Goal: Task Accomplishment & Management: Manage account settings

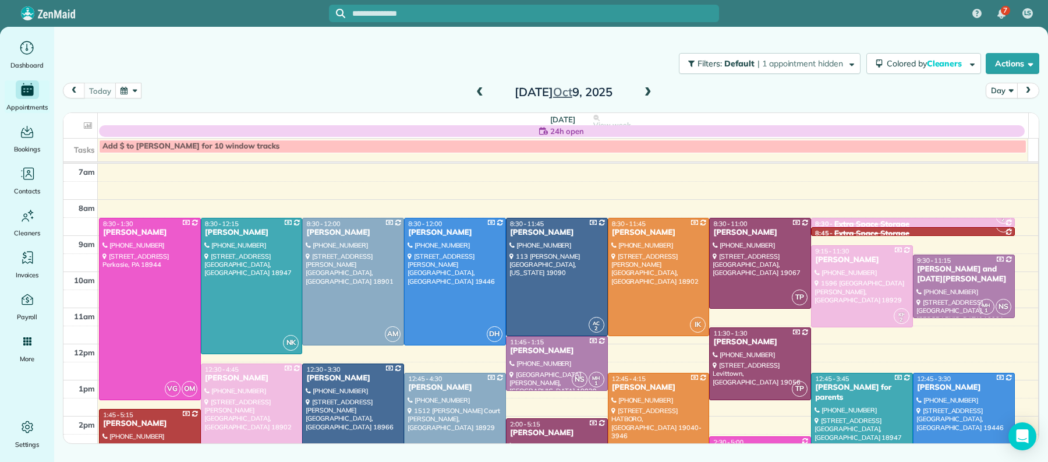
scroll to position [45, 0]
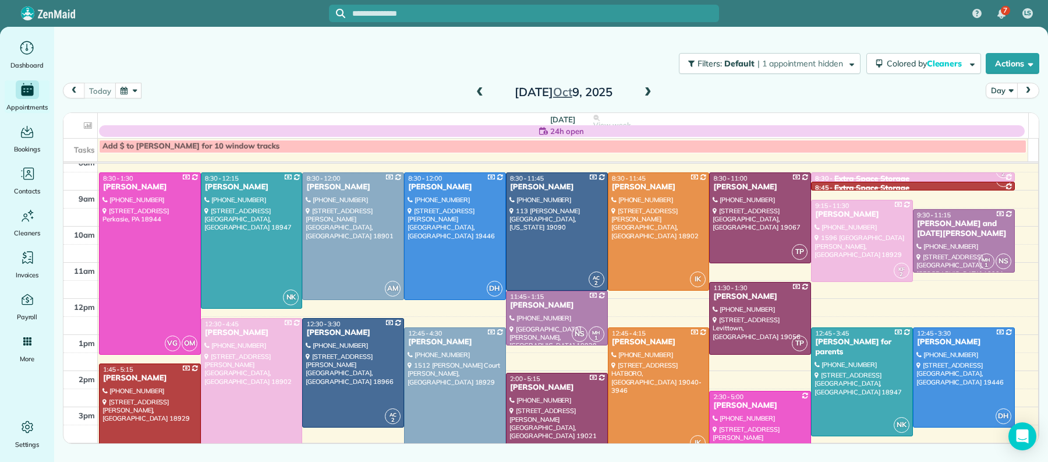
click at [646, 91] on span at bounding box center [648, 92] width 13 height 10
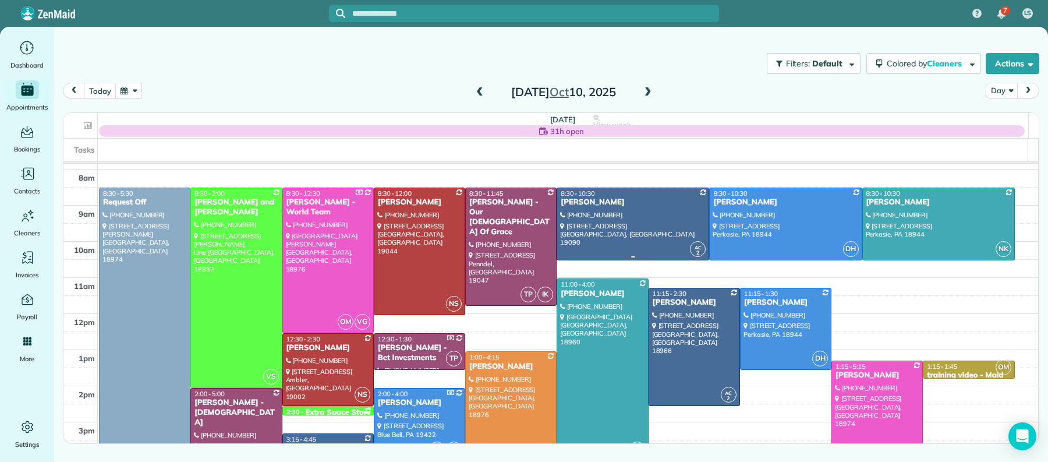
scroll to position [31, 0]
click at [484, 211] on div "Joseph Prior - Our Lady Of Grace" at bounding box center [511, 217] width 84 height 40
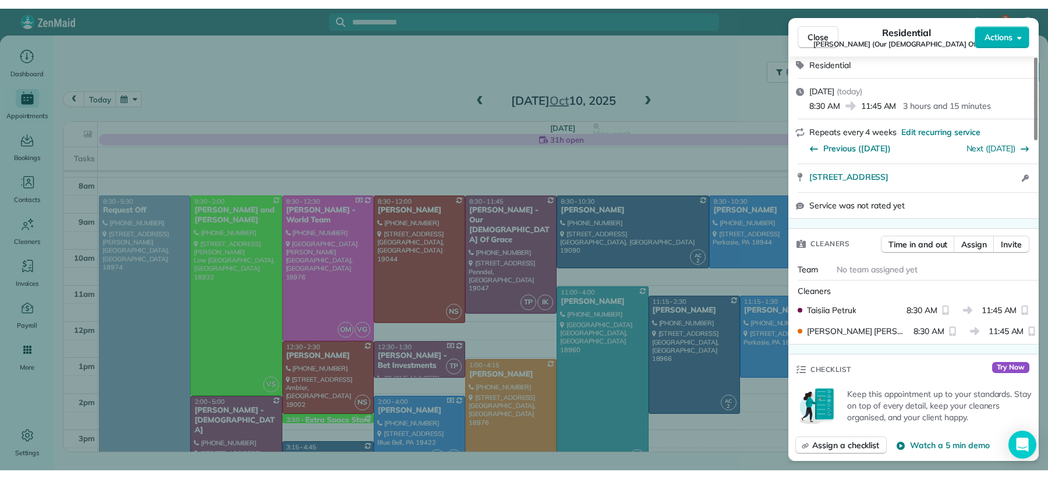
scroll to position [182, 0]
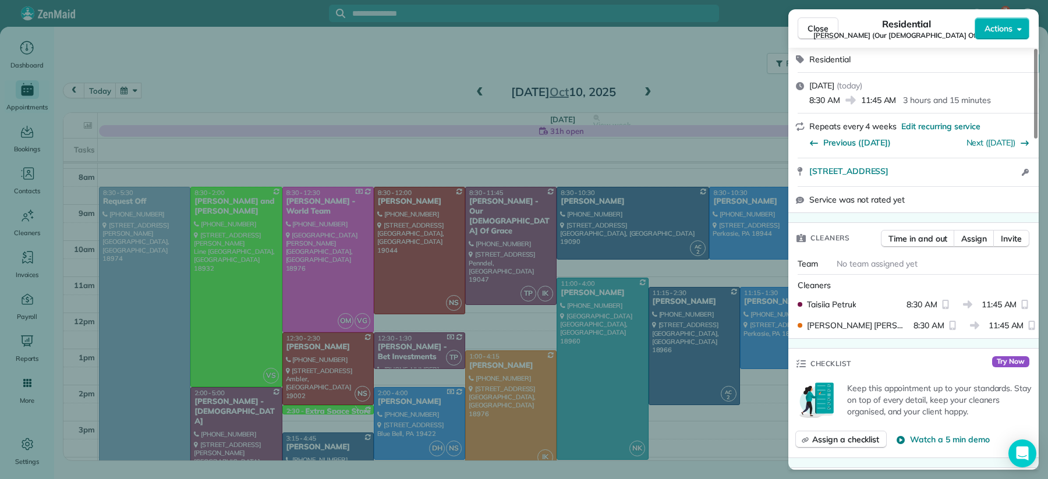
drag, startPoint x: 830, startPoint y: 36, endPoint x: 829, endPoint y: 41, distance: 5.9
click at [830, 36] on button "Close" at bounding box center [818, 28] width 41 height 22
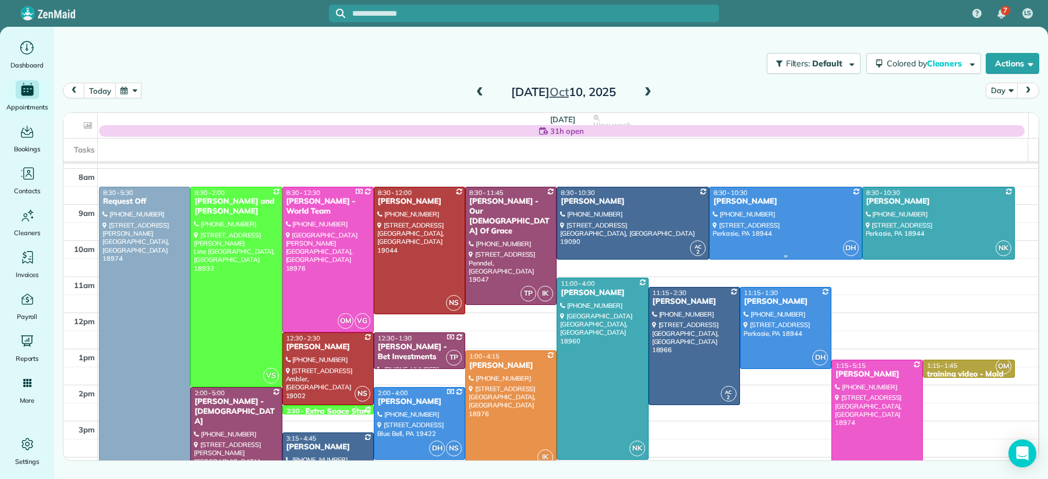
click at [798, 238] on div at bounding box center [785, 223] width 151 height 72
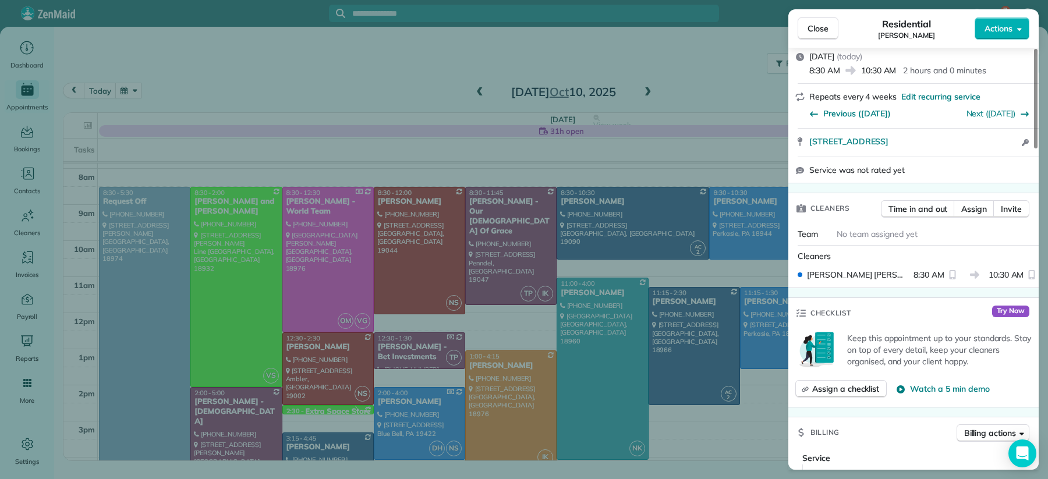
scroll to position [51, 0]
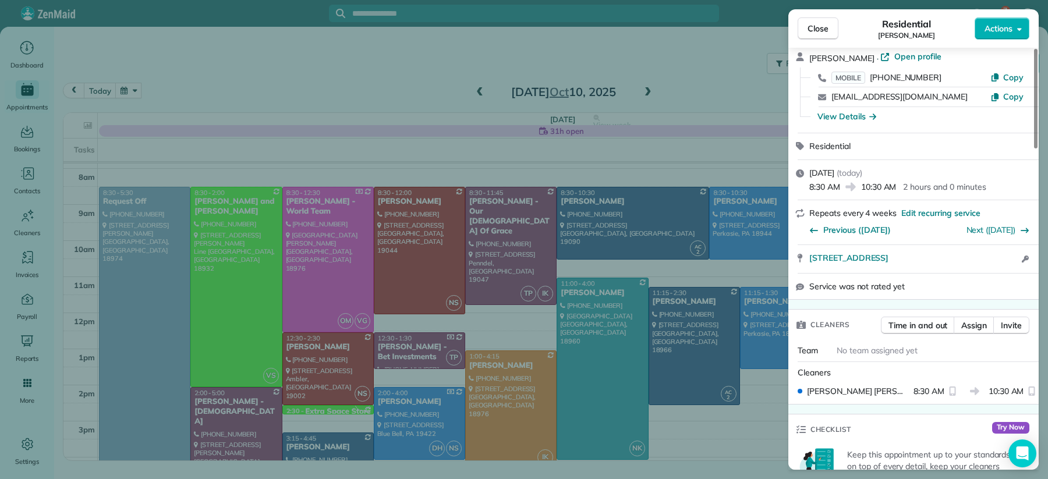
click at [813, 25] on span "Close" at bounding box center [818, 29] width 21 height 12
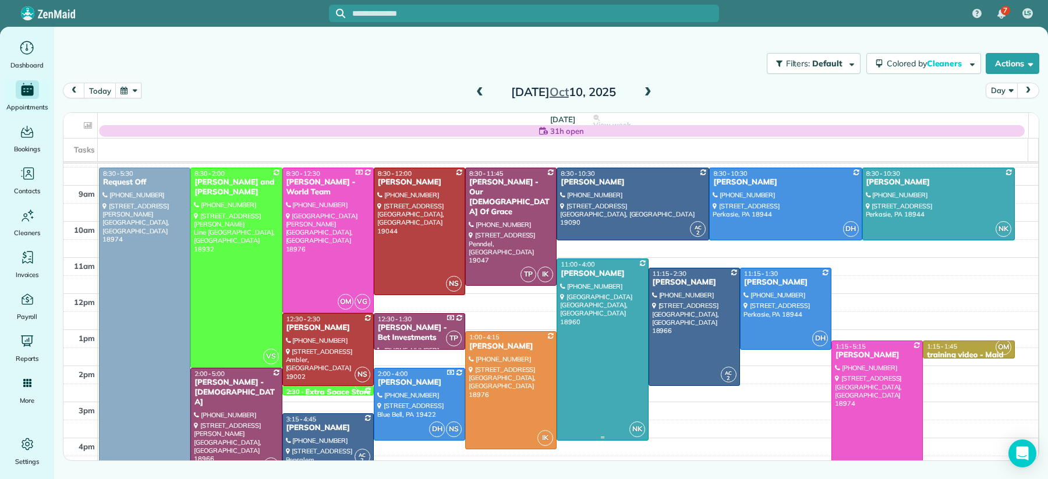
scroll to position [51, 0]
click at [504, 186] on div "Joseph Prior - Our Lady Of Grace" at bounding box center [511, 197] width 84 height 40
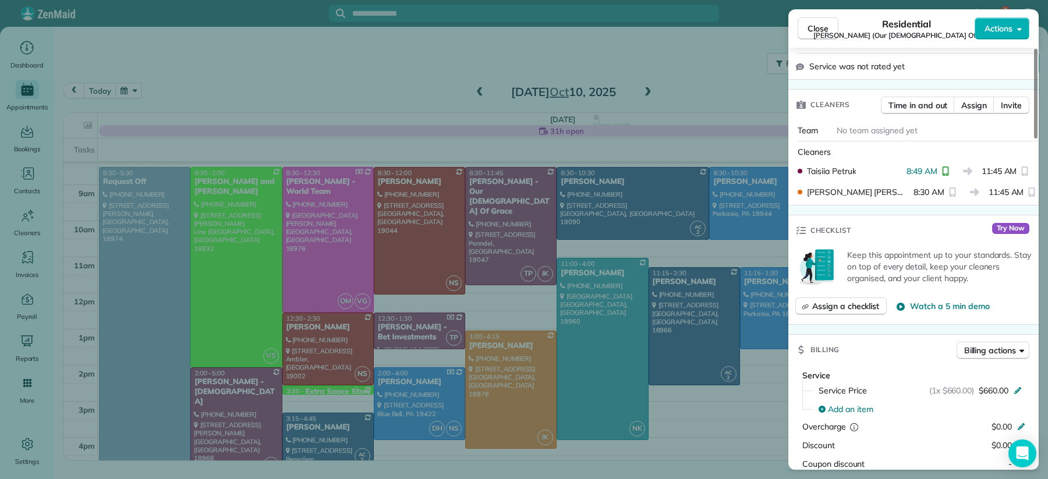
scroll to position [312, 0]
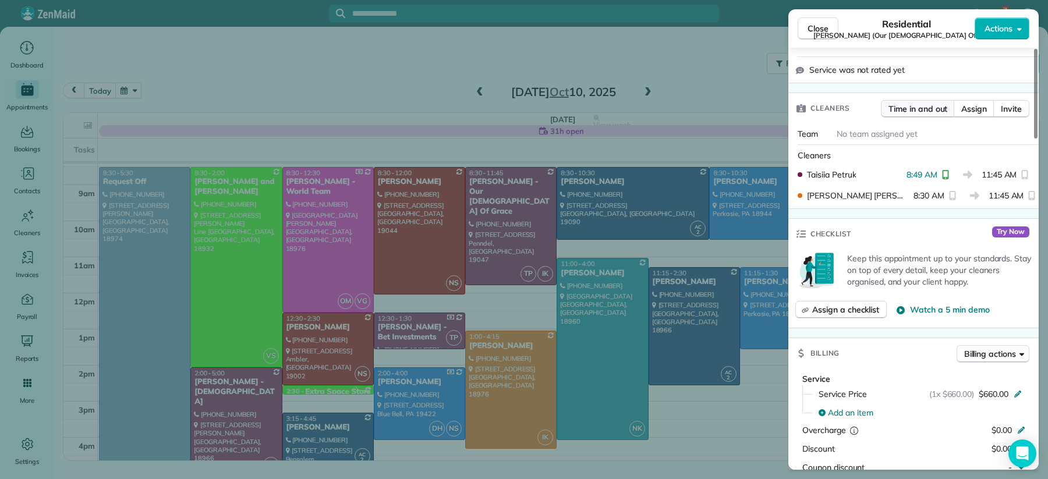
click at [935, 103] on span "Time in and out" at bounding box center [918, 109] width 59 height 12
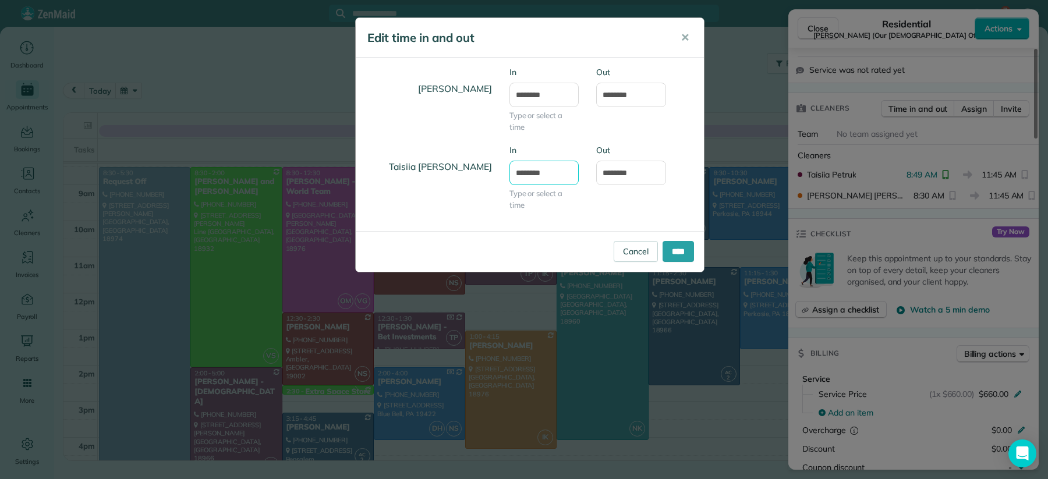
click at [532, 174] on input "*******" at bounding box center [545, 173] width 70 height 24
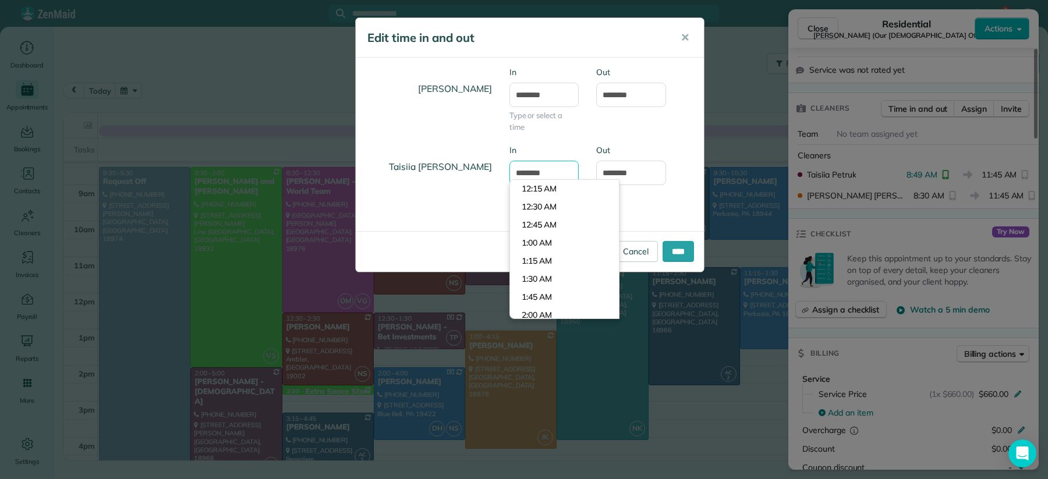
scroll to position [595, 0]
drag, startPoint x: 533, startPoint y: 171, endPoint x: 548, endPoint y: 195, distance: 28.0
click at [534, 172] on input "*******" at bounding box center [545, 173] width 70 height 24
type input "*******"
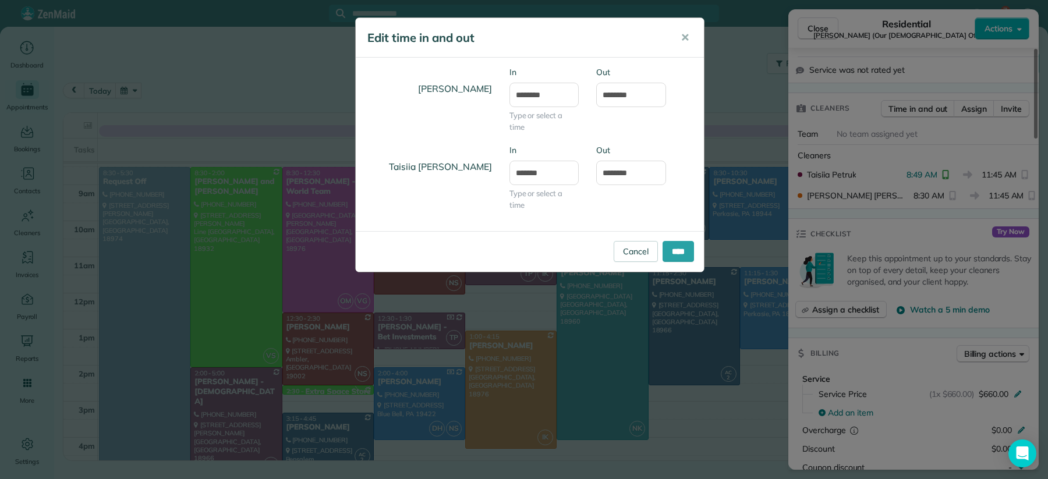
click at [523, 131] on span "Type or select a time" at bounding box center [545, 121] width 70 height 23
click at [529, 97] on input "*******" at bounding box center [545, 95] width 70 height 24
type input "*******"
click at [674, 254] on input "****" at bounding box center [678, 251] width 31 height 21
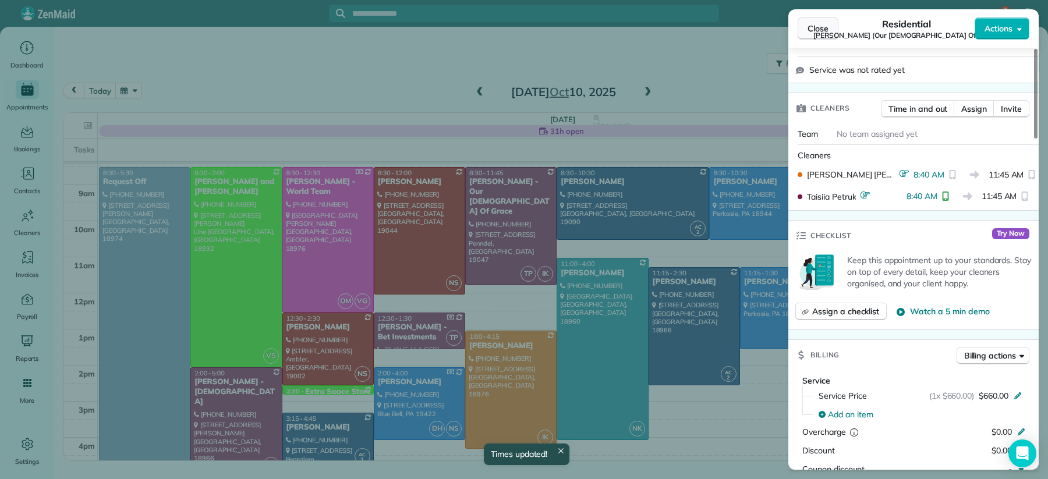
click at [818, 32] on span "Close" at bounding box center [818, 29] width 21 height 12
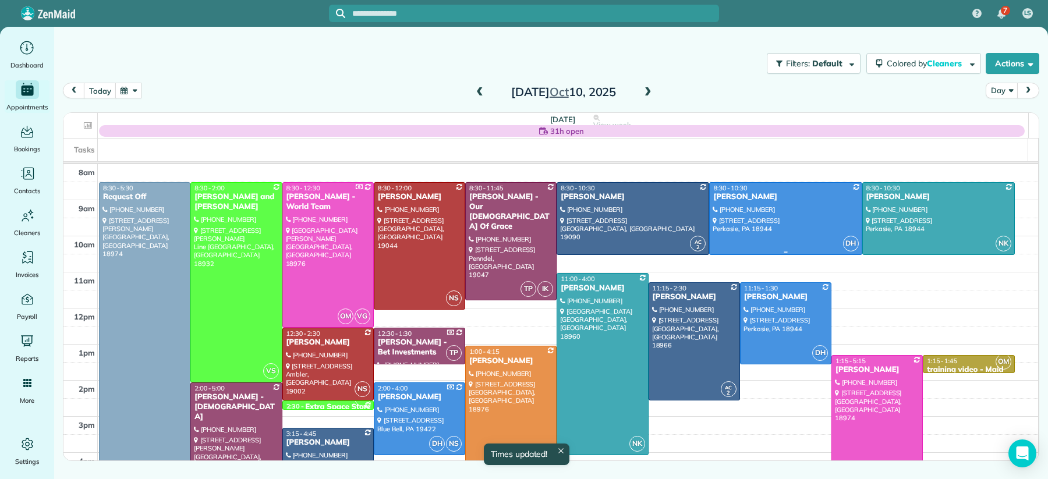
scroll to position [24, 0]
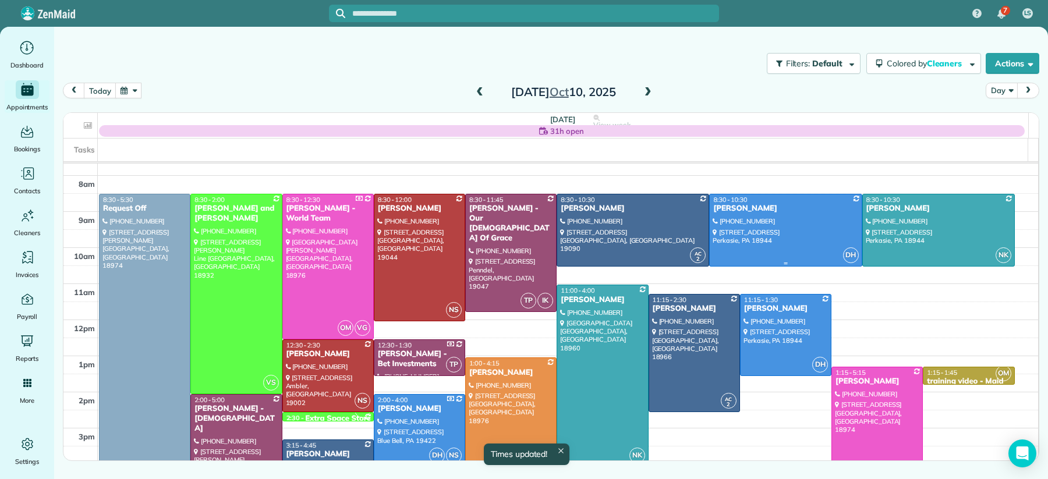
click at [803, 214] on div "[PERSON_NAME]" at bounding box center [786, 209] width 146 height 10
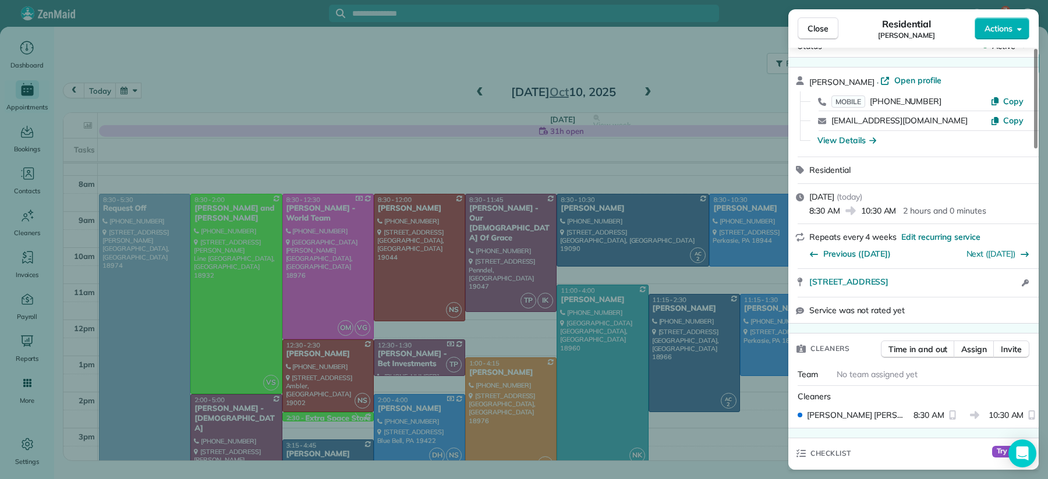
scroll to position [44, 0]
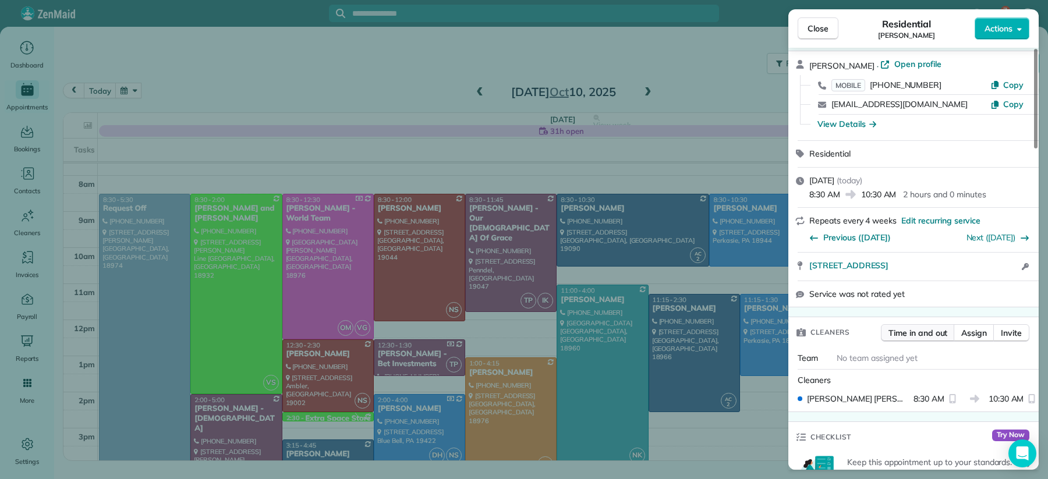
click at [932, 335] on span "Time in and out" at bounding box center [918, 333] width 59 height 12
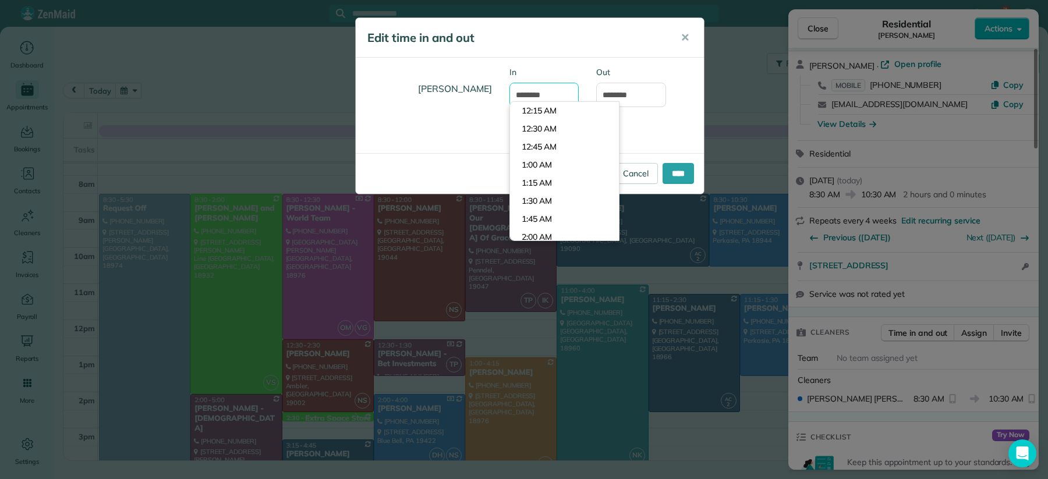
drag, startPoint x: 532, startPoint y: 94, endPoint x: 540, endPoint y: 101, distance: 10.7
click at [532, 95] on input "*******" at bounding box center [545, 95] width 70 height 24
type input "*******"
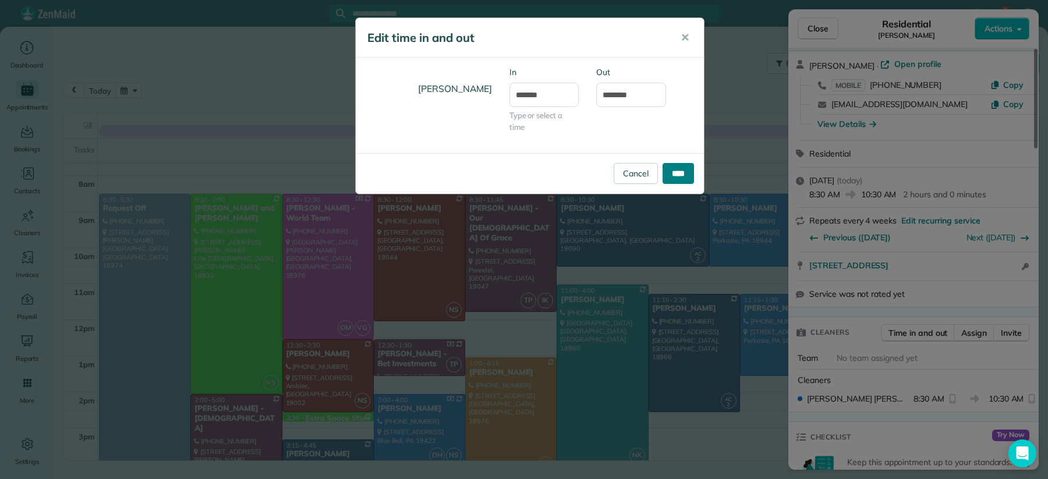
click at [684, 171] on input "****" at bounding box center [678, 173] width 31 height 21
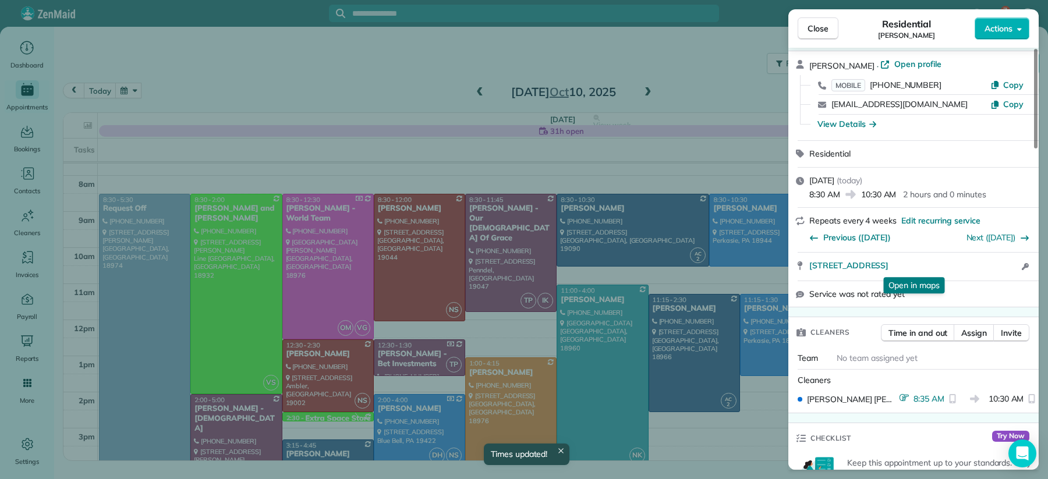
drag, startPoint x: 814, startPoint y: 27, endPoint x: 808, endPoint y: 52, distance: 25.3
click at [814, 27] on span "Close" at bounding box center [818, 29] width 21 height 12
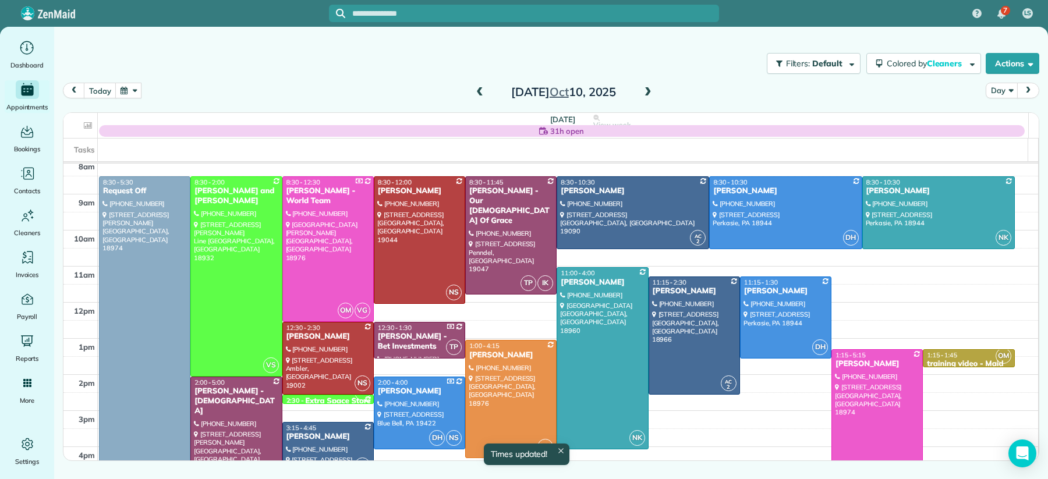
scroll to position [48, 0]
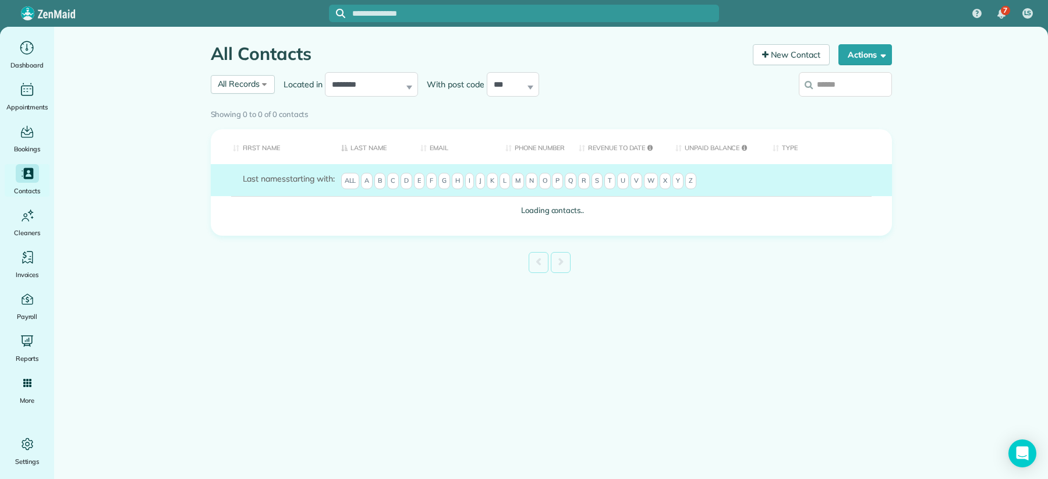
click at [257, 104] on div "Showing 0 to 0 of 0 contacts" at bounding box center [551, 114] width 699 height 21
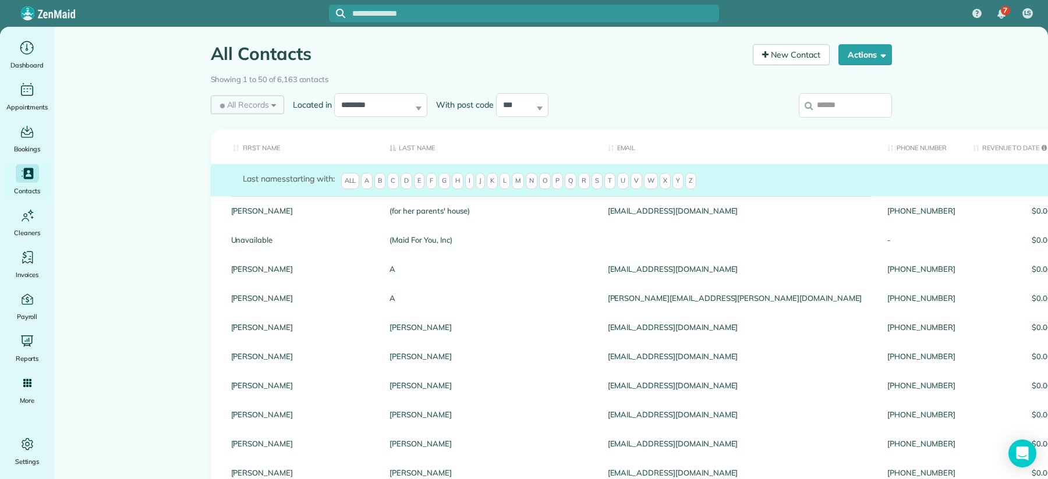
click at [267, 104] on div "All Records All Records All Customers Leads Former Customers Recurring Customer…" at bounding box center [248, 104] width 74 height 19
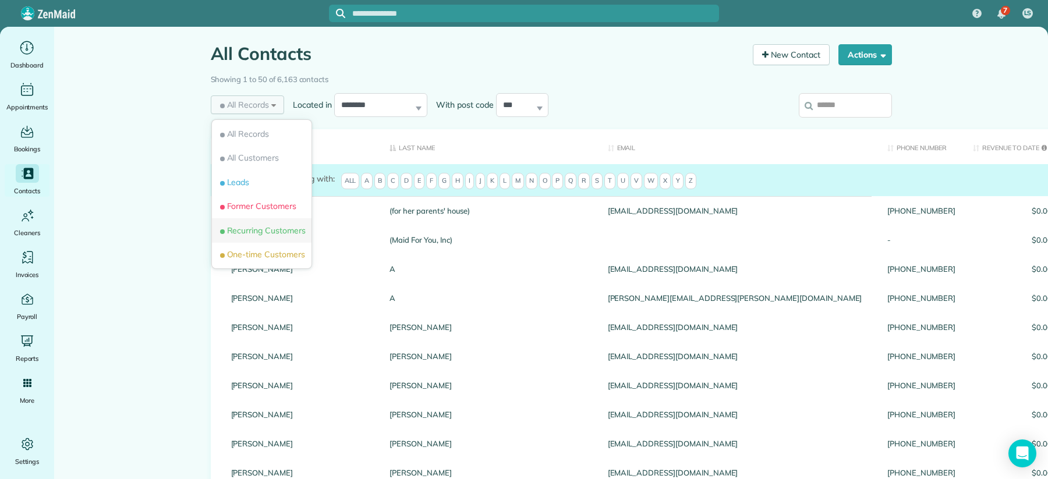
click at [252, 227] on span "Recurring Customers" at bounding box center [262, 231] width 88 height 12
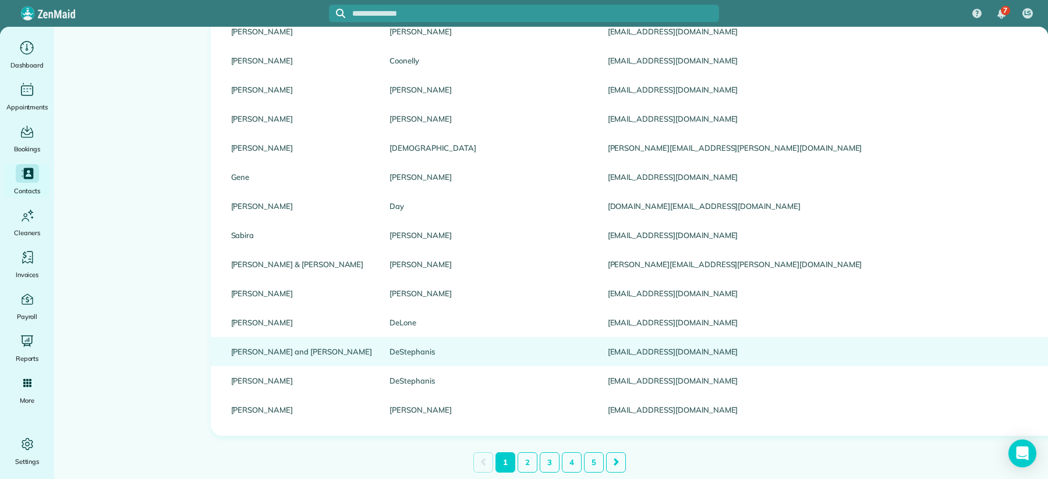
scroll to position [1238, 0]
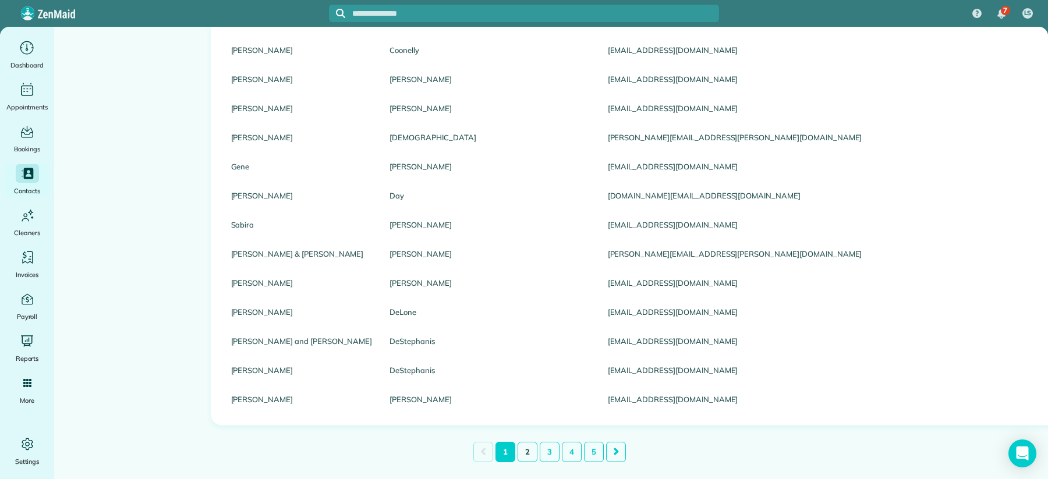
click at [525, 445] on link "2" at bounding box center [528, 452] width 20 height 20
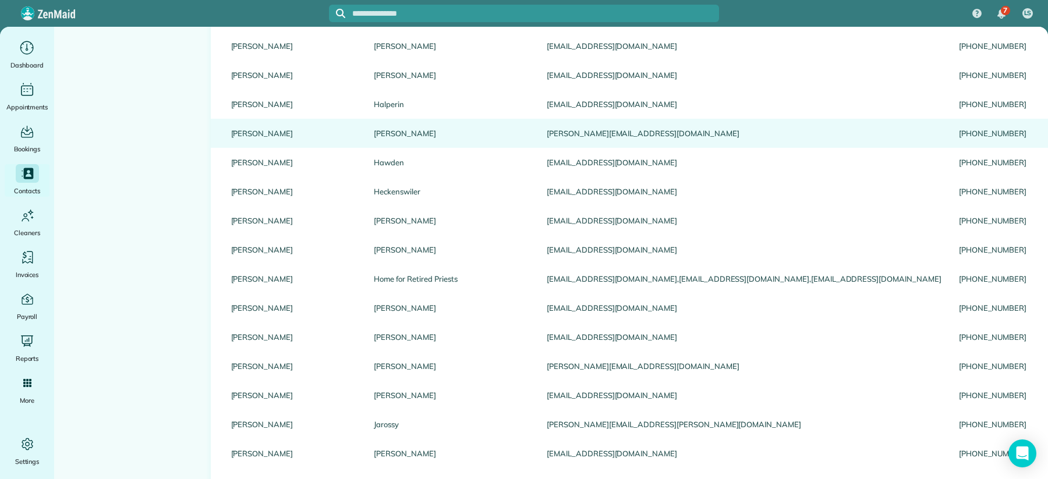
scroll to position [978, 0]
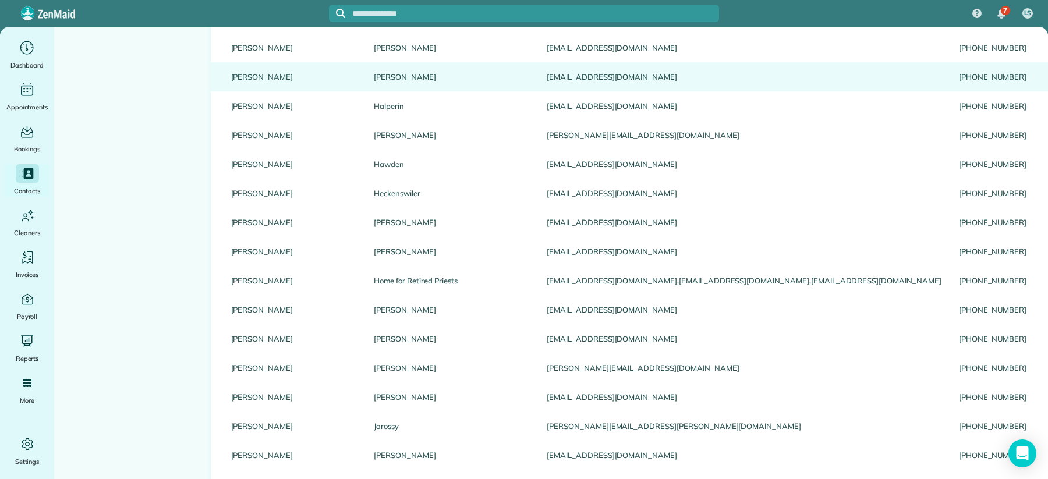
click at [374, 76] on link "Haggerty" at bounding box center [451, 77] width 155 height 8
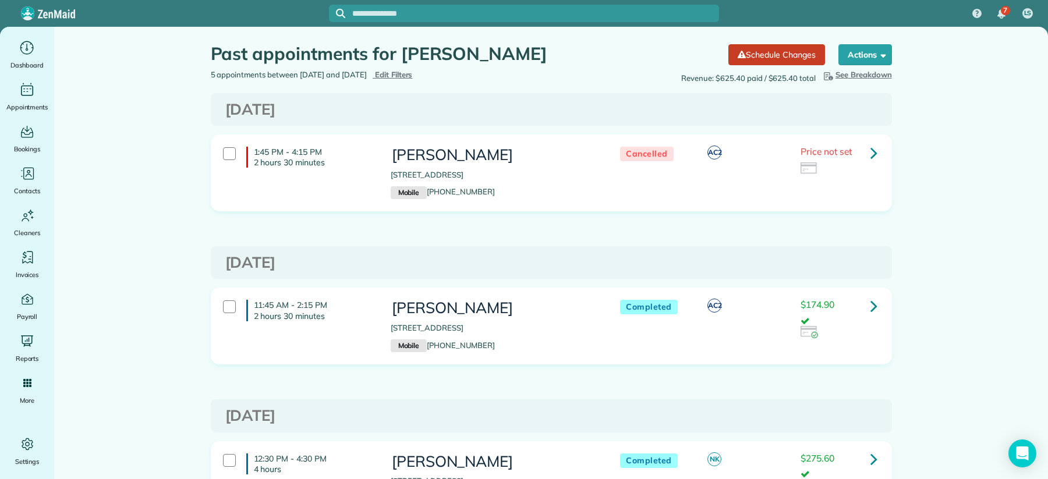
click at [871, 154] on icon at bounding box center [874, 153] width 7 height 20
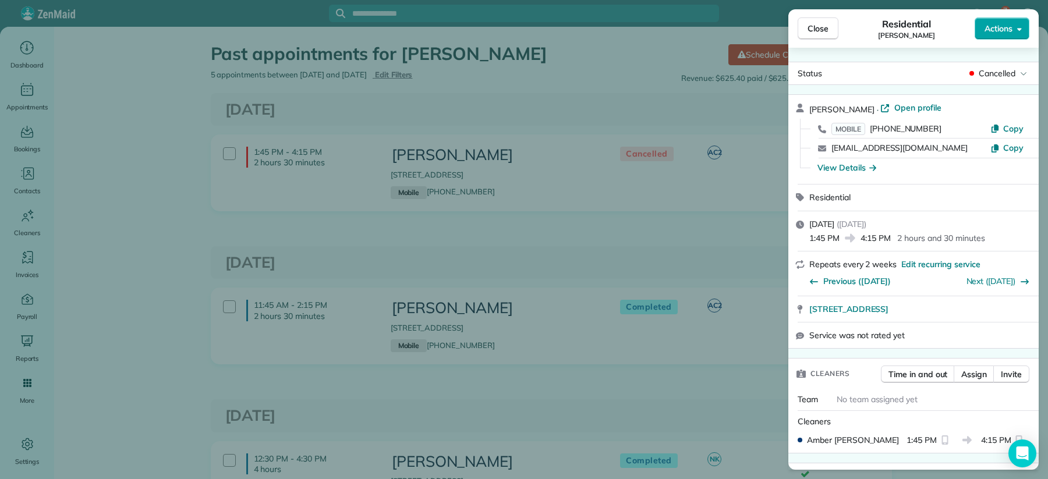
click at [1017, 31] on icon "button" at bounding box center [1019, 28] width 5 height 9
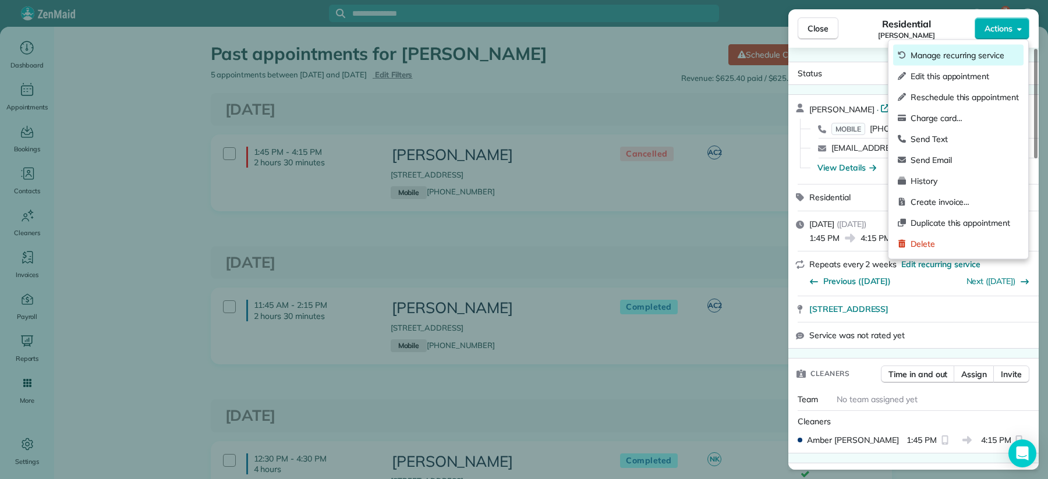
click at [1001, 53] on span "Manage recurring service" at bounding box center [965, 55] width 108 height 12
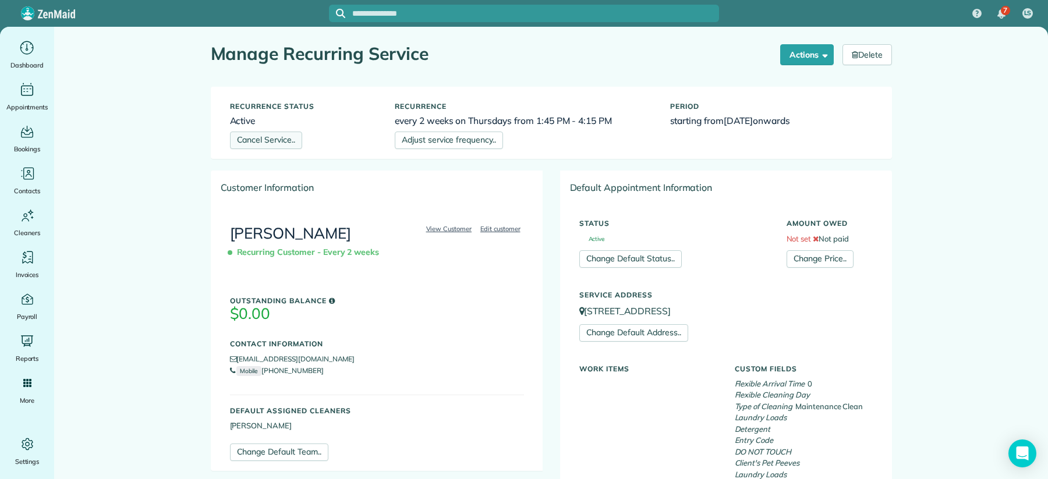
click at [269, 141] on link "Cancel Service.." at bounding box center [266, 140] width 72 height 17
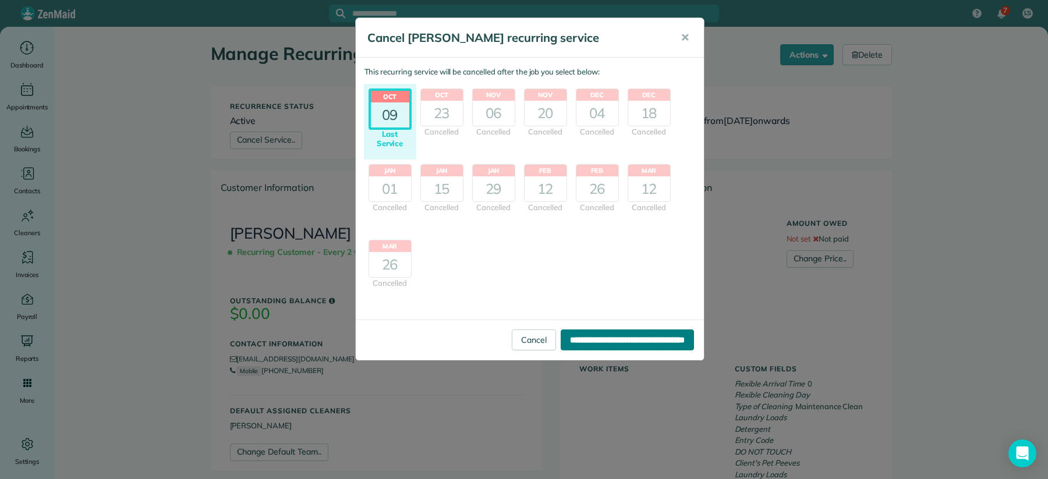
click at [565, 335] on input "**********" at bounding box center [627, 340] width 133 height 21
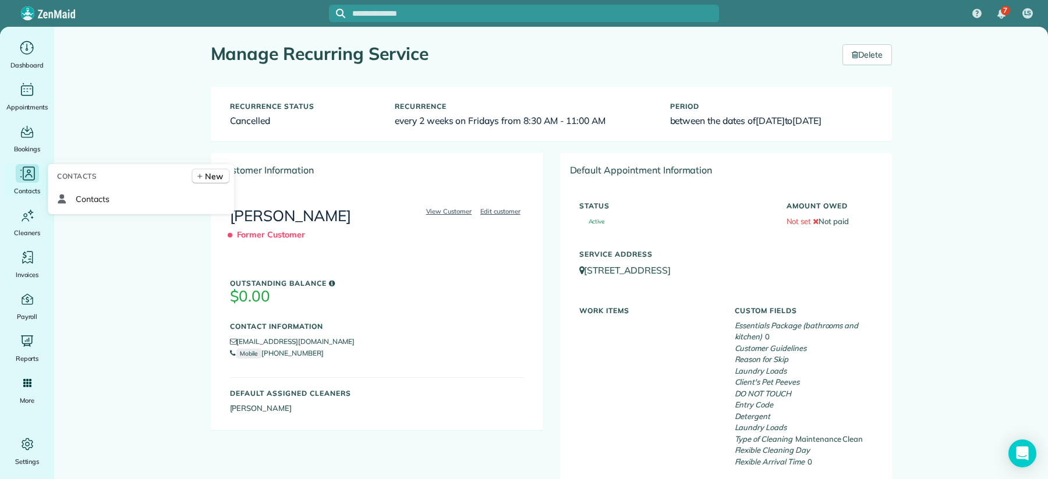
click at [33, 185] on span "Contacts" at bounding box center [27, 191] width 26 height 12
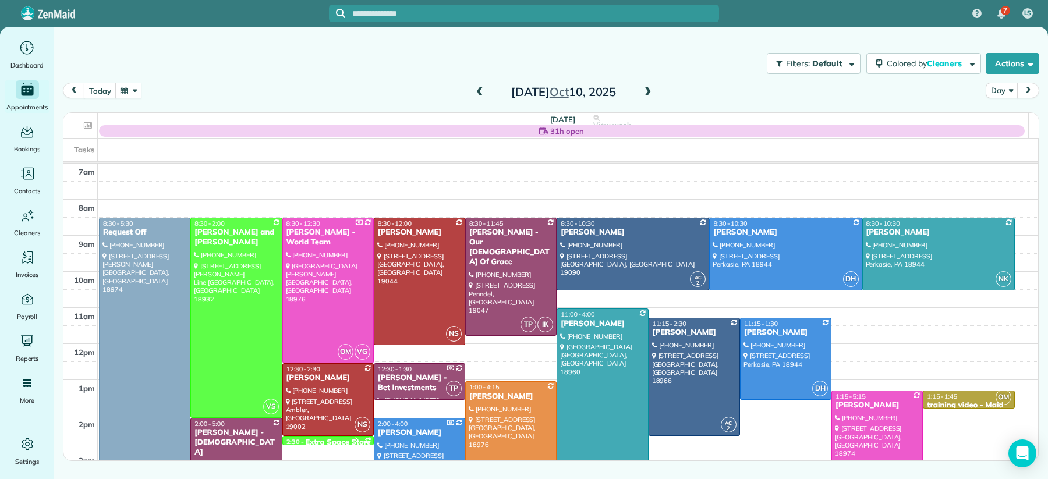
scroll to position [48, 0]
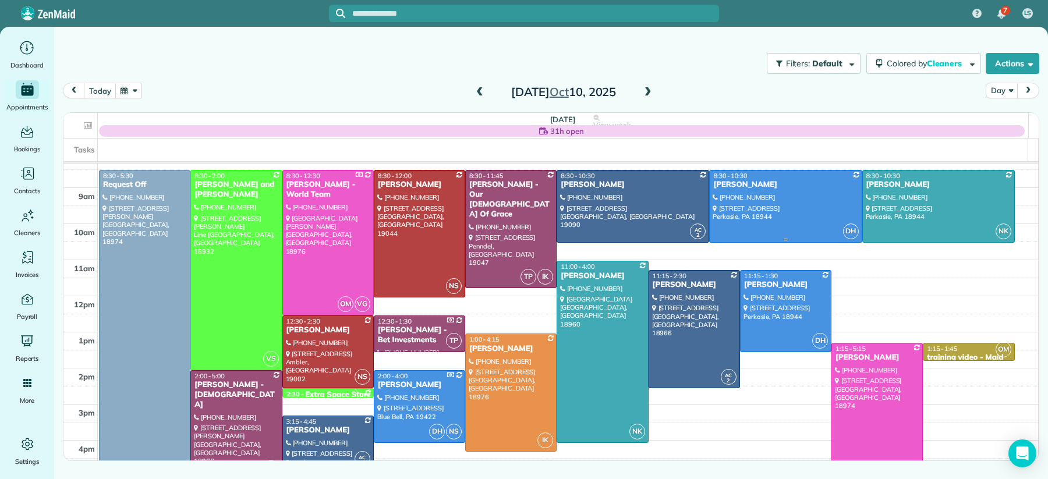
click at [742, 185] on div "Michael Heckenswiler" at bounding box center [786, 185] width 146 height 10
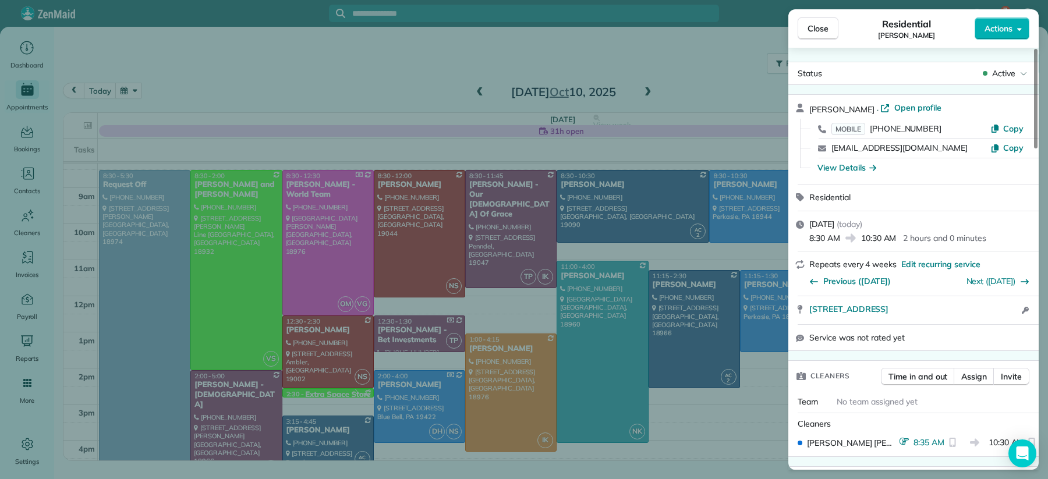
scroll to position [23, 0]
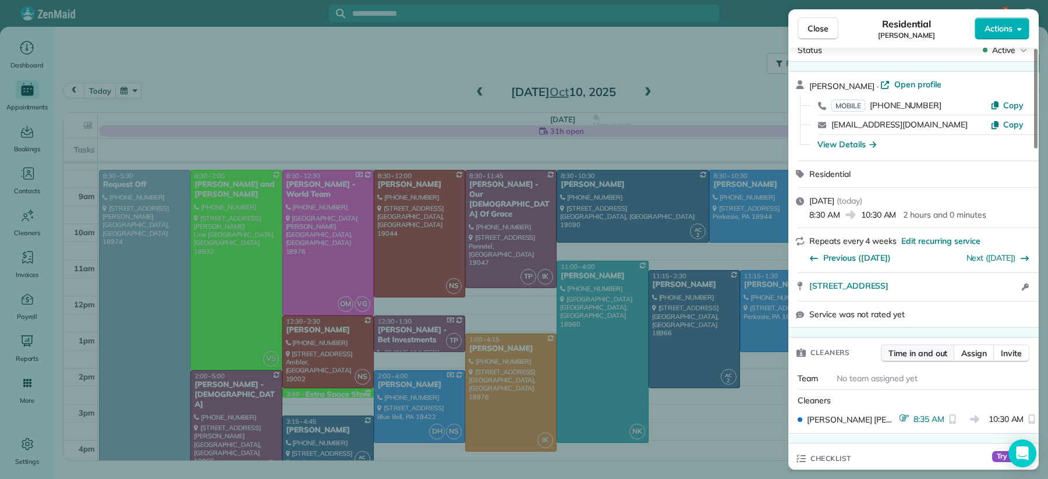
click at [925, 350] on span "Time in and out" at bounding box center [918, 354] width 59 height 12
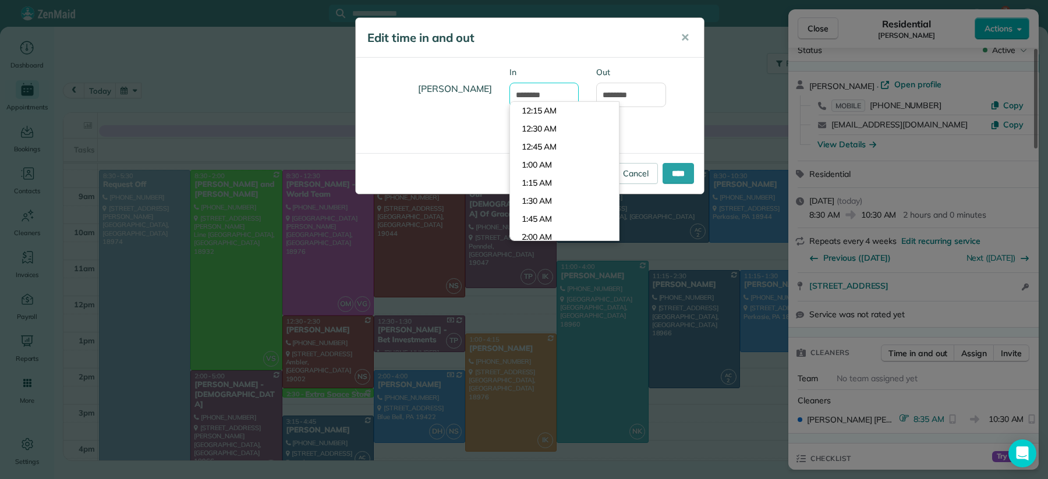
drag, startPoint x: 532, startPoint y: 95, endPoint x: 541, endPoint y: 102, distance: 11.2
click at [532, 95] on input "*******" at bounding box center [545, 95] width 70 height 24
type input "*******"
click at [669, 168] on input "****" at bounding box center [678, 173] width 31 height 21
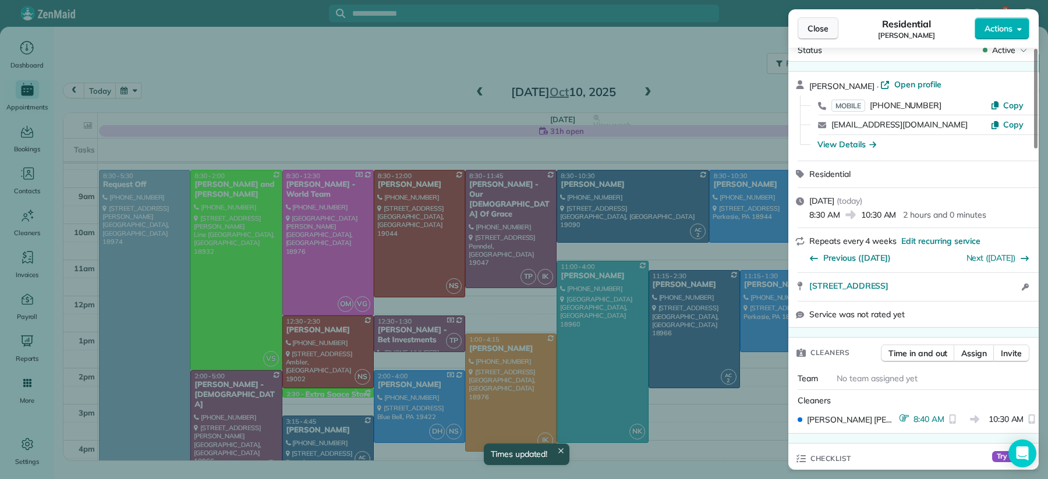
click at [808, 31] on span "Close" at bounding box center [818, 29] width 21 height 12
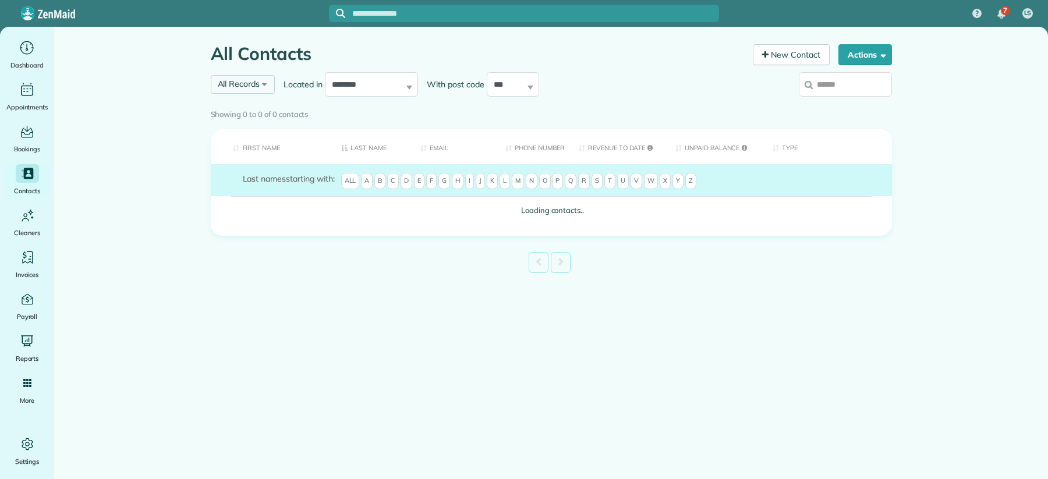
click at [262, 85] on div "All Records All Records All Customers Leads Former Customers Recurring Customer…" at bounding box center [243, 84] width 65 height 19
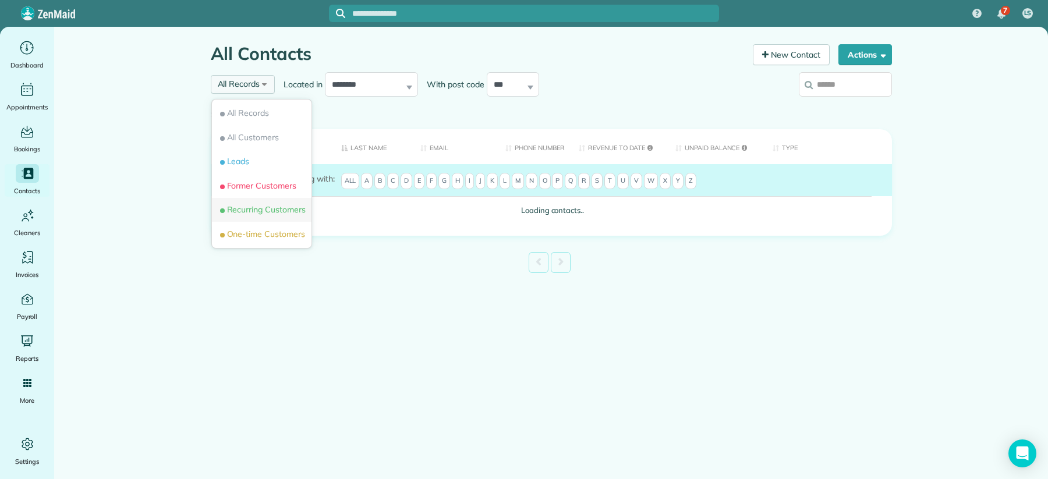
click at [254, 213] on span "Recurring Customers" at bounding box center [262, 210] width 88 height 12
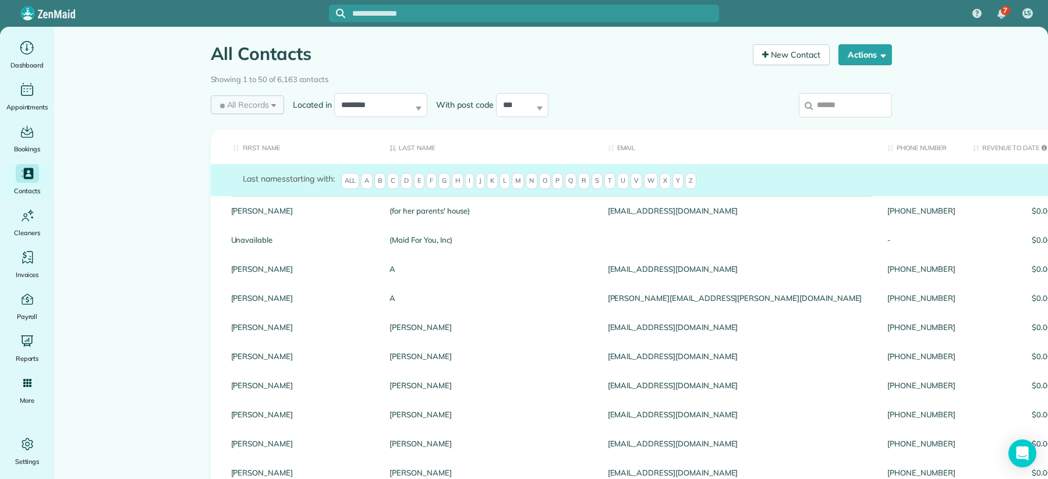
click at [274, 104] on div "All Records All Records All Customers Leads Former Customers Recurring Customer…" at bounding box center [248, 104] width 74 height 19
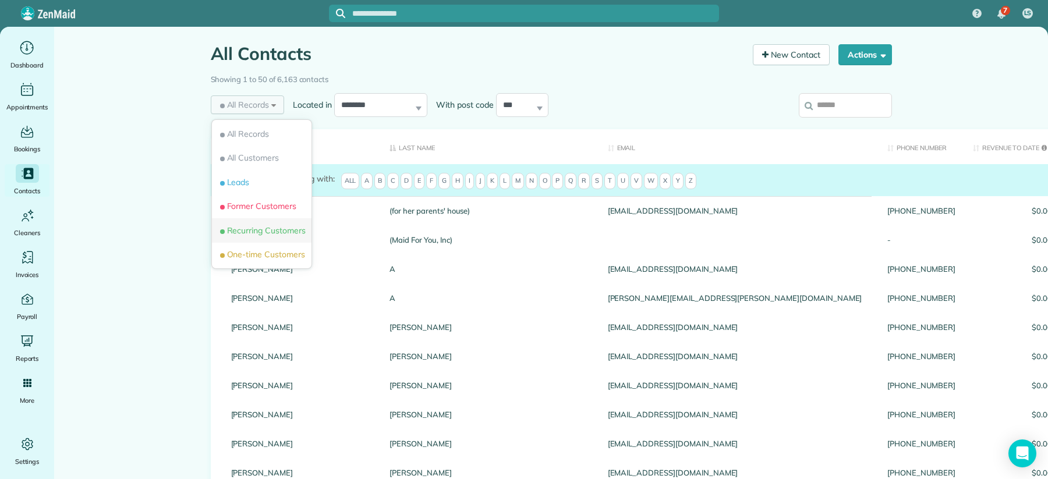
click at [267, 231] on span "Recurring Customers" at bounding box center [262, 231] width 88 height 12
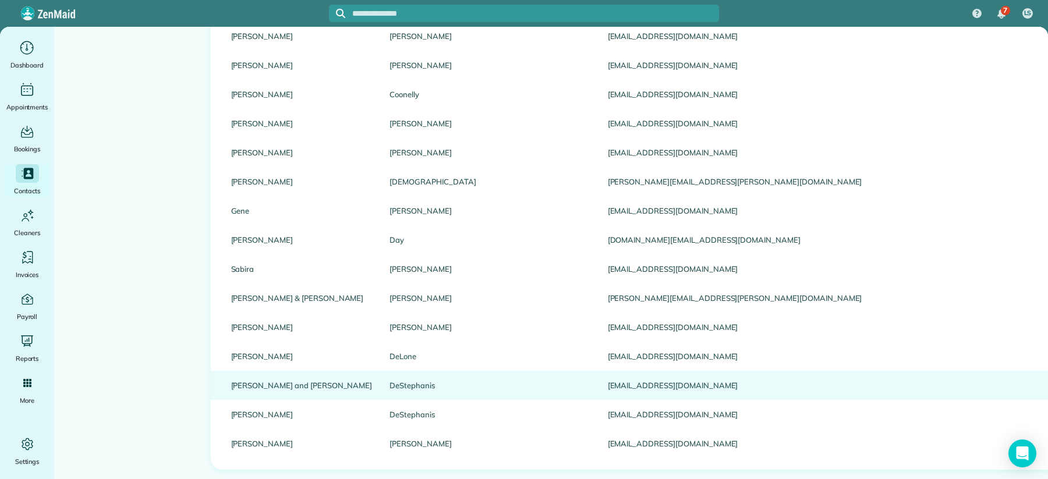
scroll to position [1279, 0]
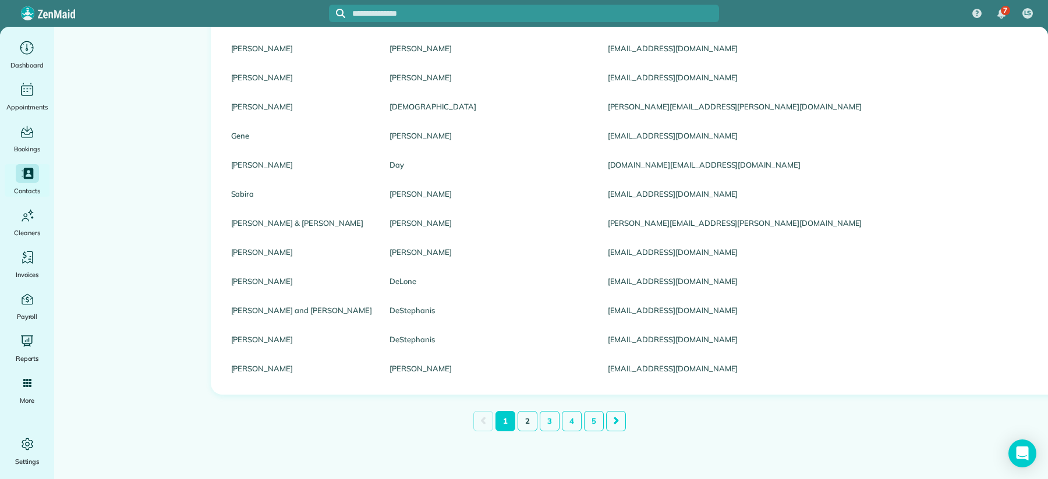
click at [521, 411] on link "2" at bounding box center [528, 421] width 20 height 20
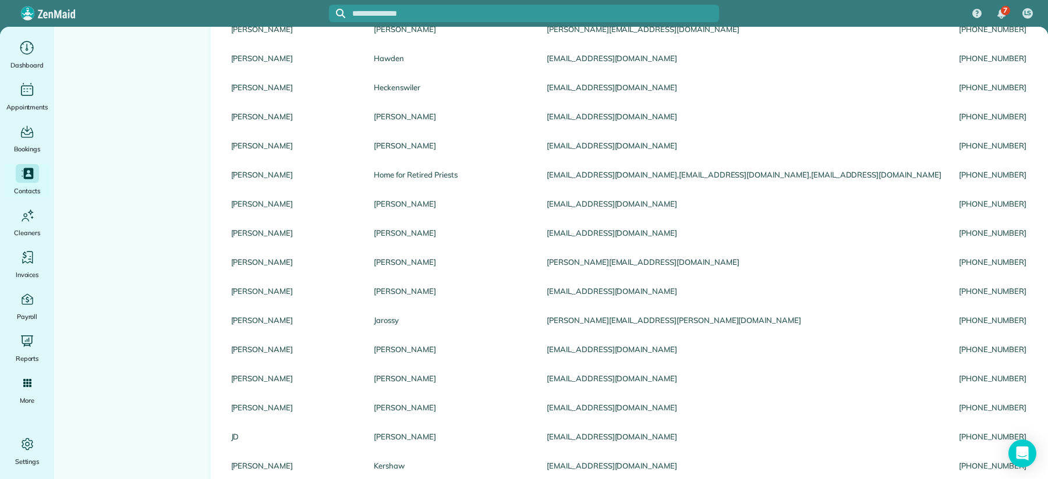
scroll to position [1267, 0]
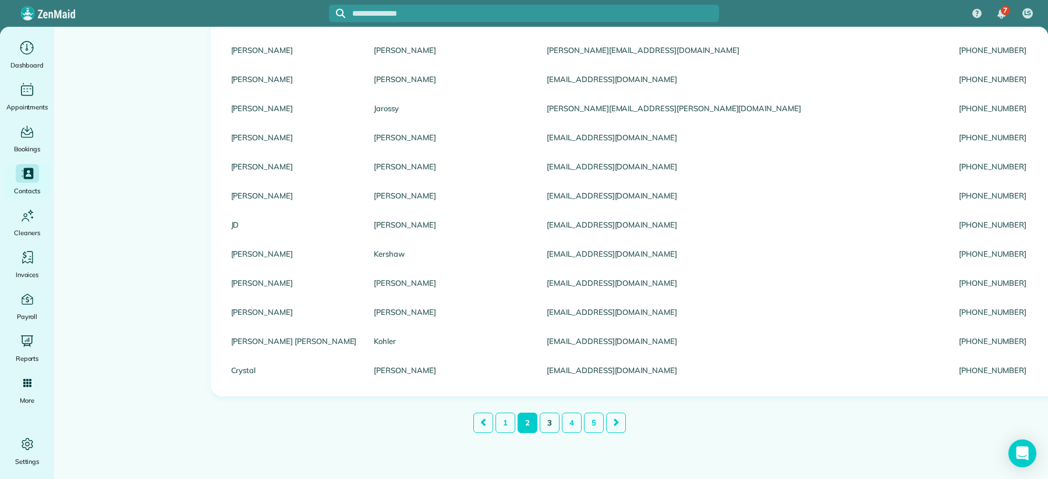
click at [540, 424] on link "3" at bounding box center [550, 423] width 20 height 20
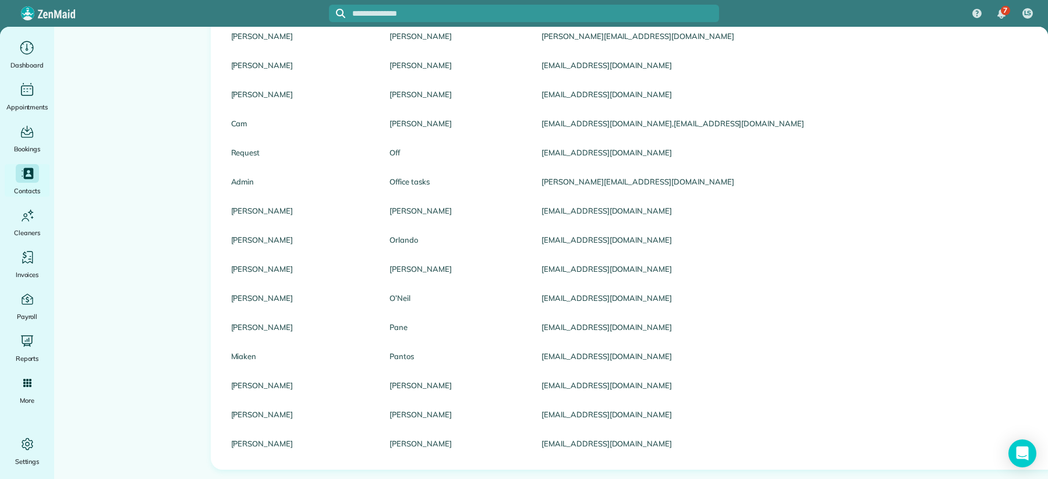
scroll to position [1279, 0]
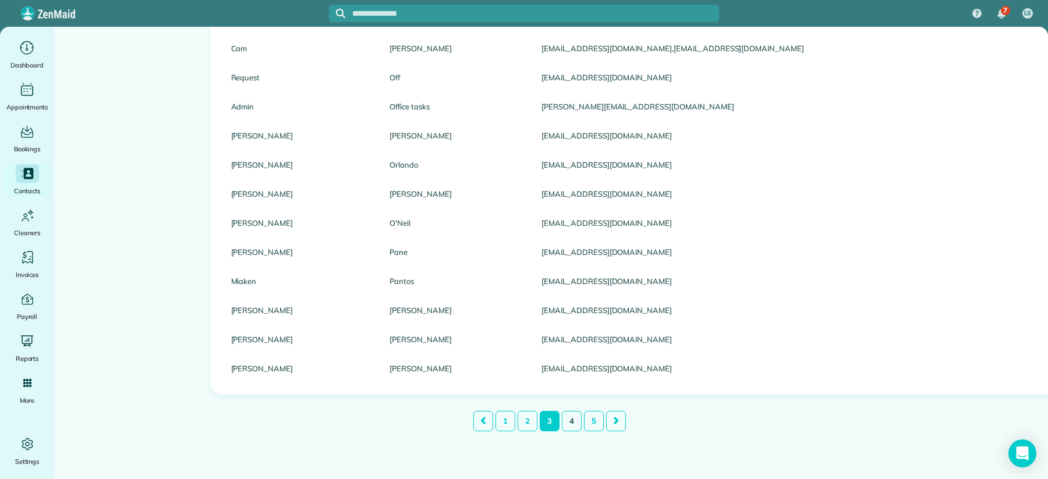
click at [566, 412] on link "4" at bounding box center [572, 421] width 20 height 20
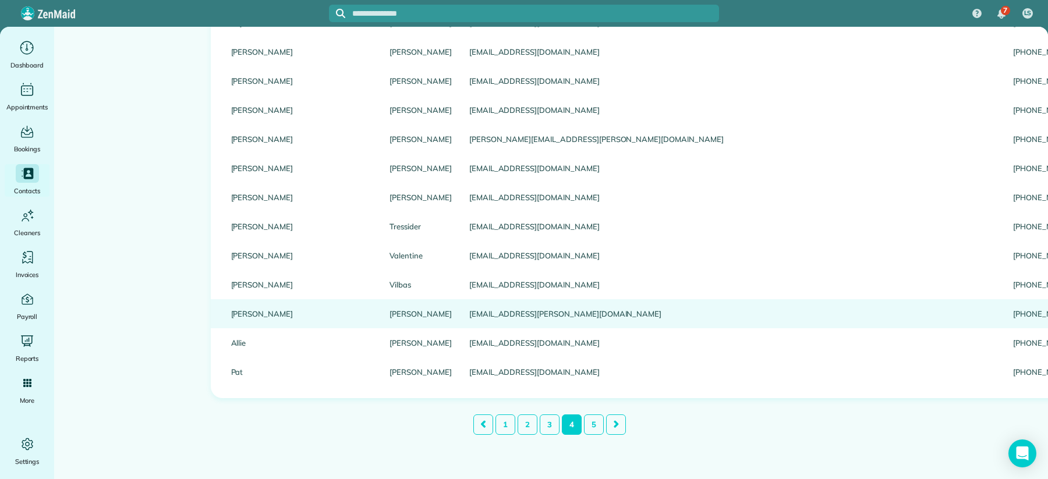
scroll to position [1268, 0]
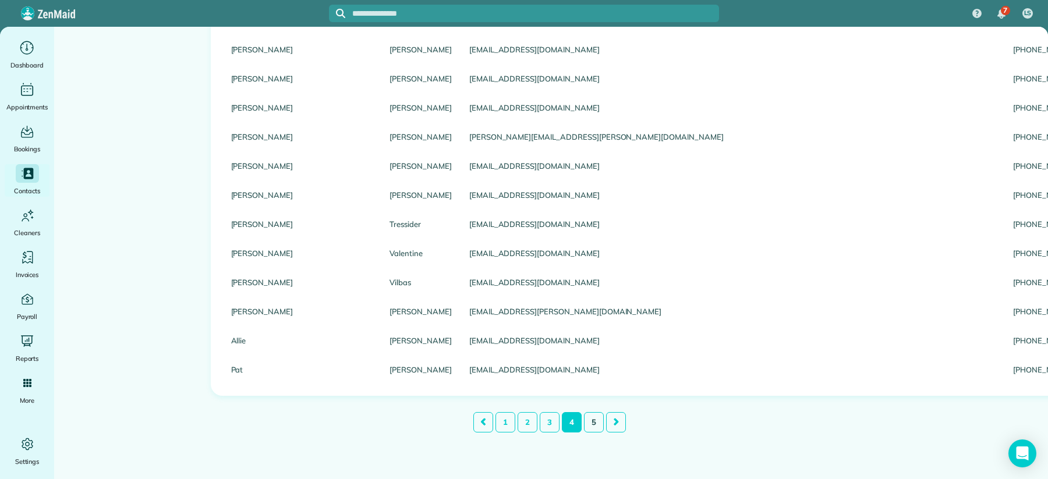
click at [590, 420] on link "5" at bounding box center [594, 422] width 20 height 20
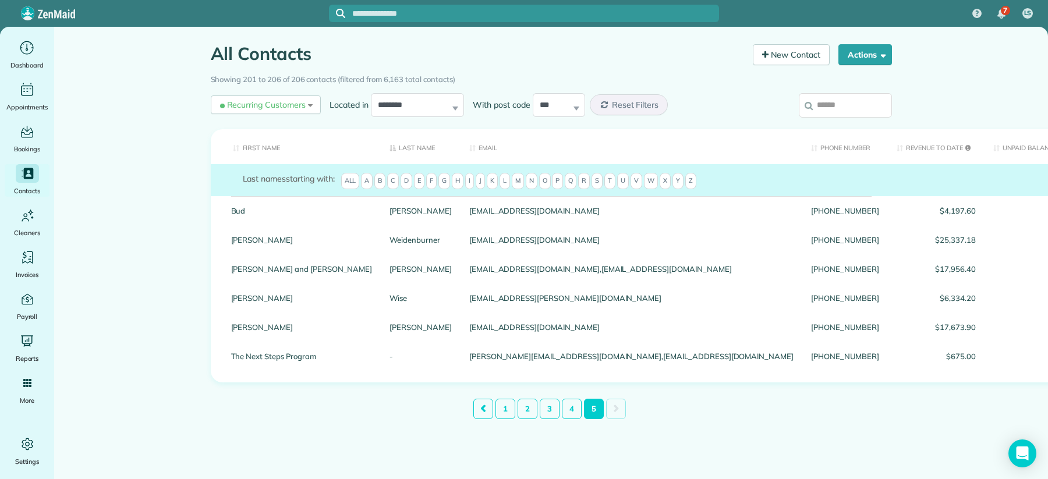
click at [828, 109] on input "search" at bounding box center [845, 105] width 93 height 24
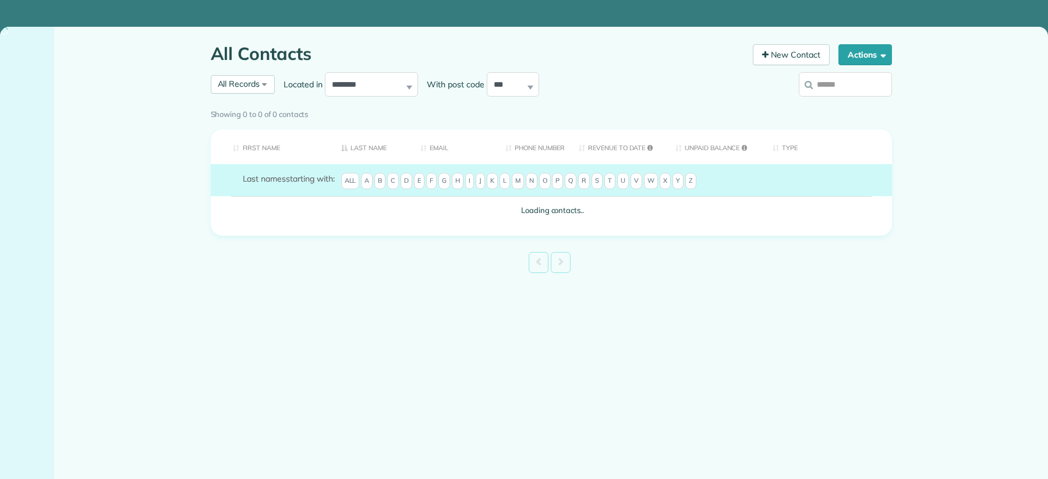
drag, startPoint x: 0, startPoint y: 0, endPoint x: 839, endPoint y: 89, distance: 843.8
click at [832, 85] on input "search" at bounding box center [845, 84] width 93 height 24
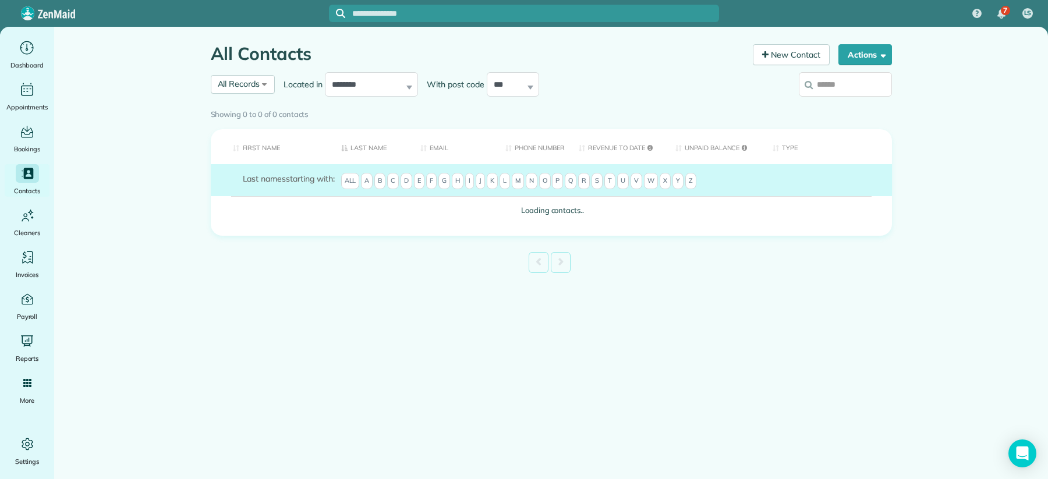
click at [845, 94] on input "search" at bounding box center [845, 84] width 93 height 24
type input "**********"
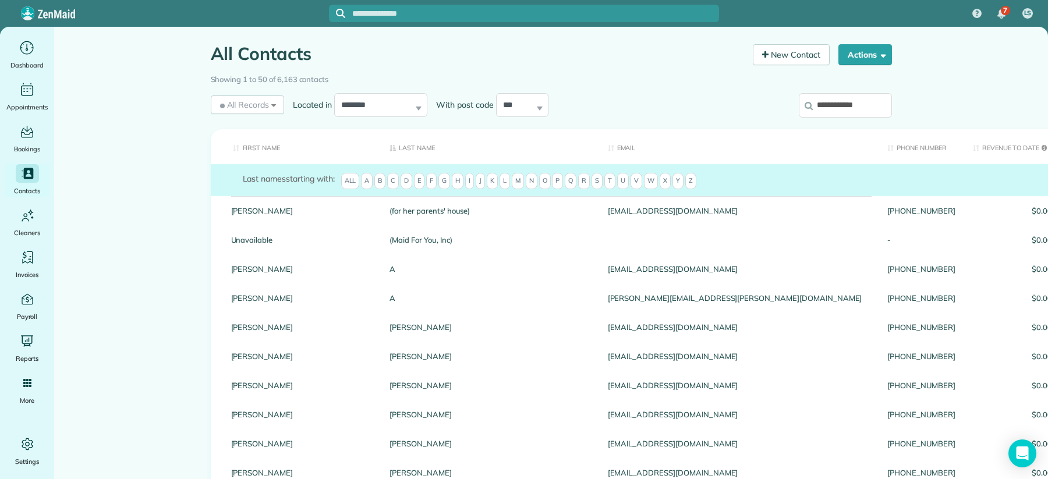
click at [870, 107] on input "**********" at bounding box center [845, 105] width 93 height 24
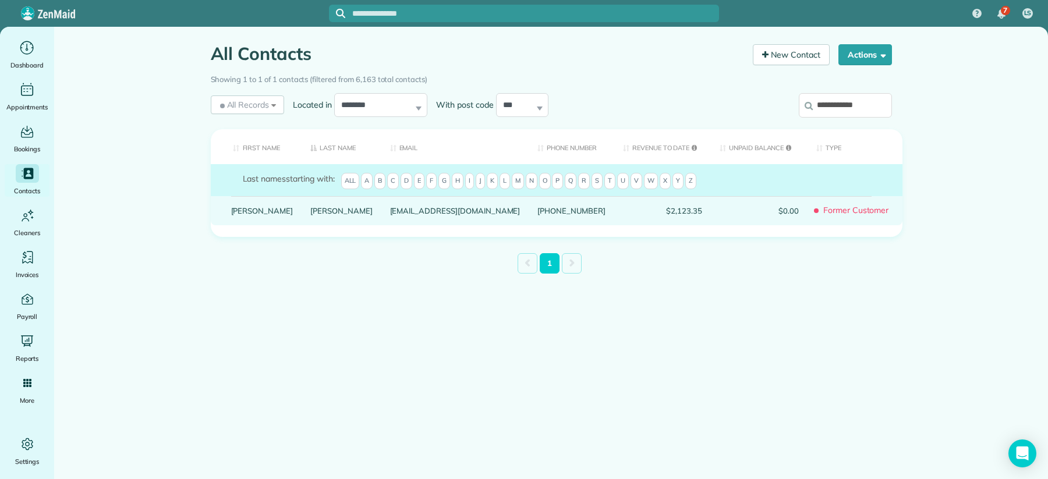
click at [302, 225] on div "Haggerty" at bounding box center [342, 210] width 80 height 29
click at [310, 215] on link "Haggerty" at bounding box center [341, 211] width 62 height 8
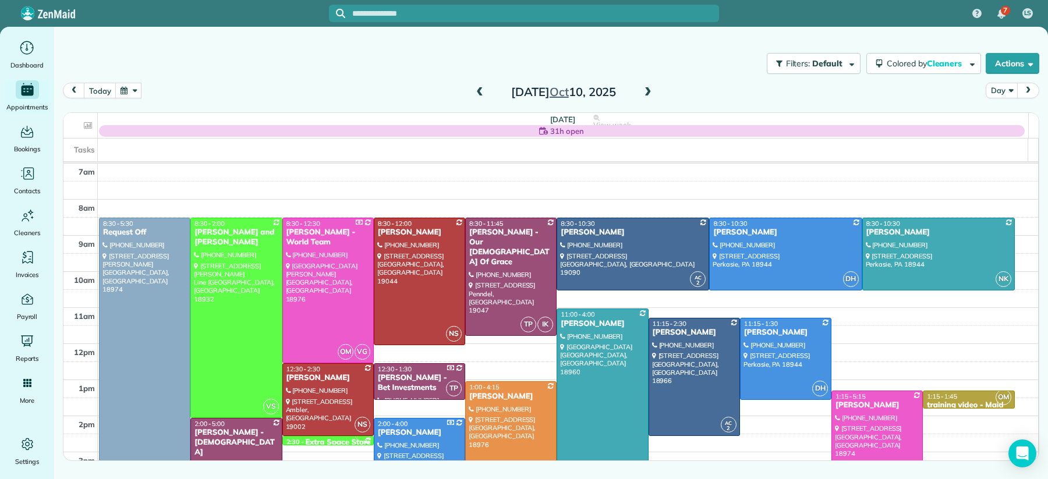
scroll to position [48, 0]
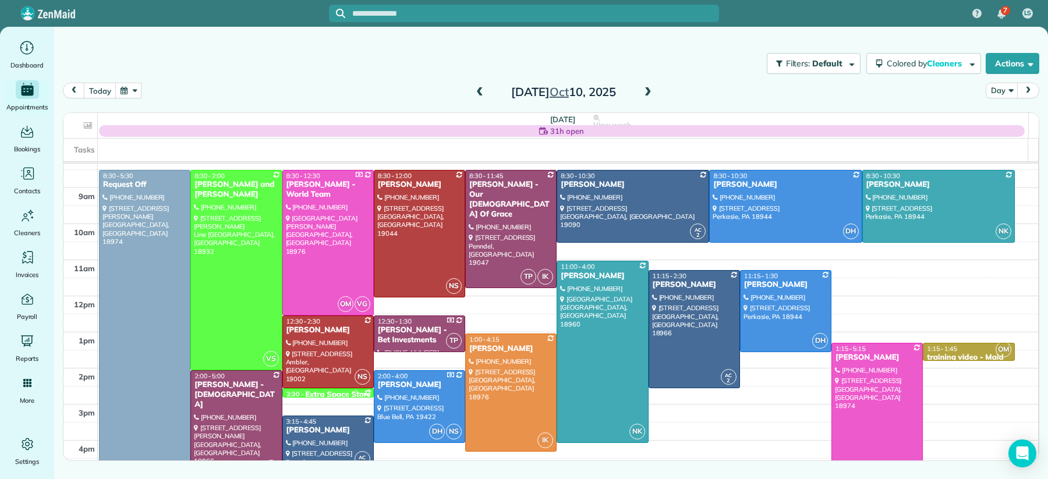
click at [480, 84] on span at bounding box center [479, 92] width 13 height 17
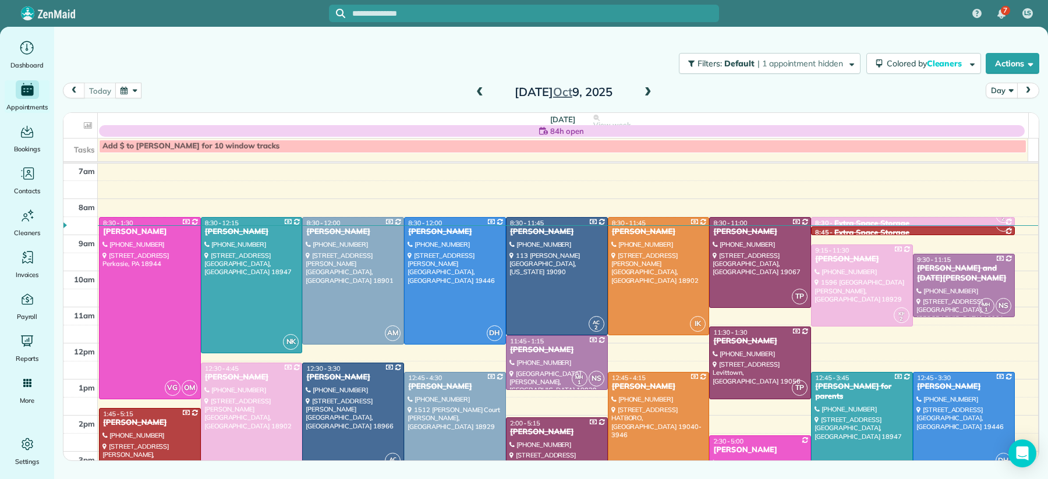
scroll to position [0, 0]
click at [484, 91] on span at bounding box center [479, 92] width 13 height 10
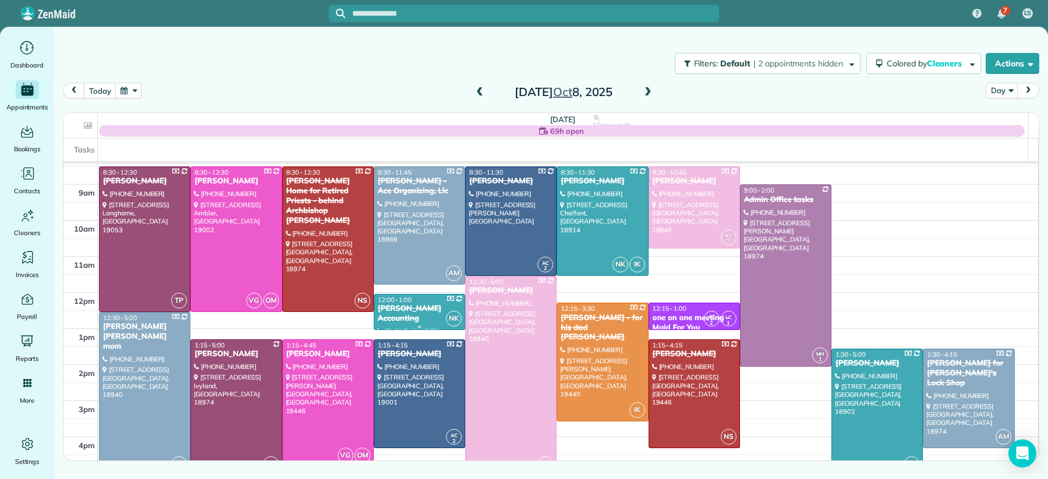
scroll to position [63, 0]
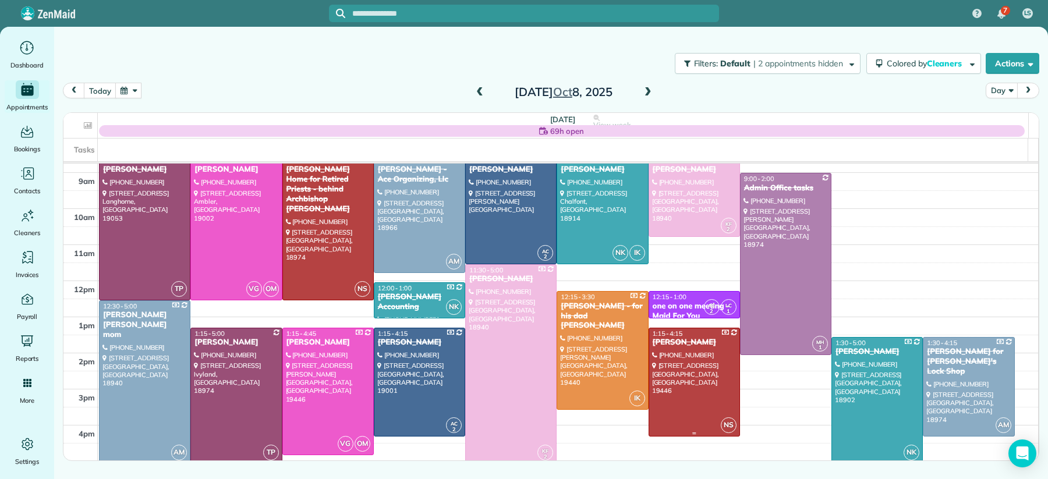
click at [685, 344] on div "[PERSON_NAME]" at bounding box center [694, 343] width 84 height 10
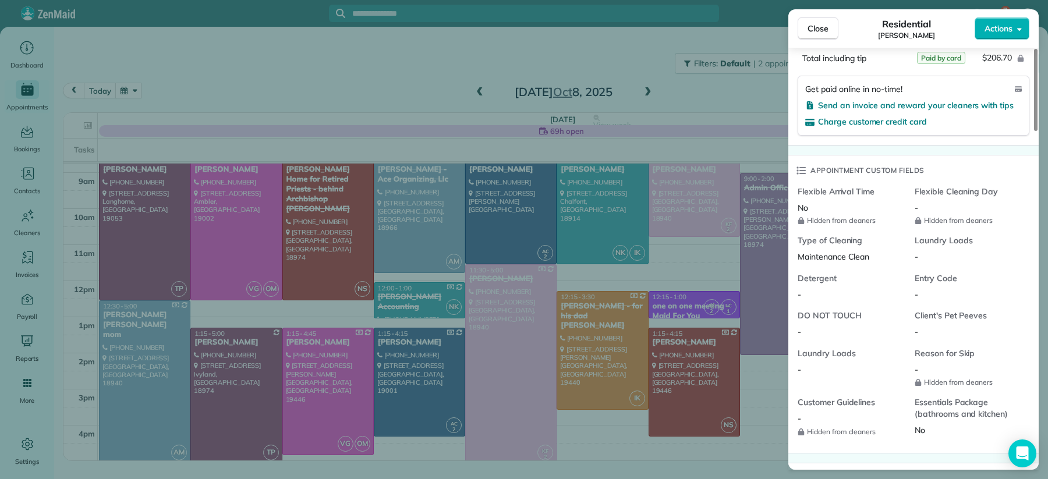
scroll to position [1156, 0]
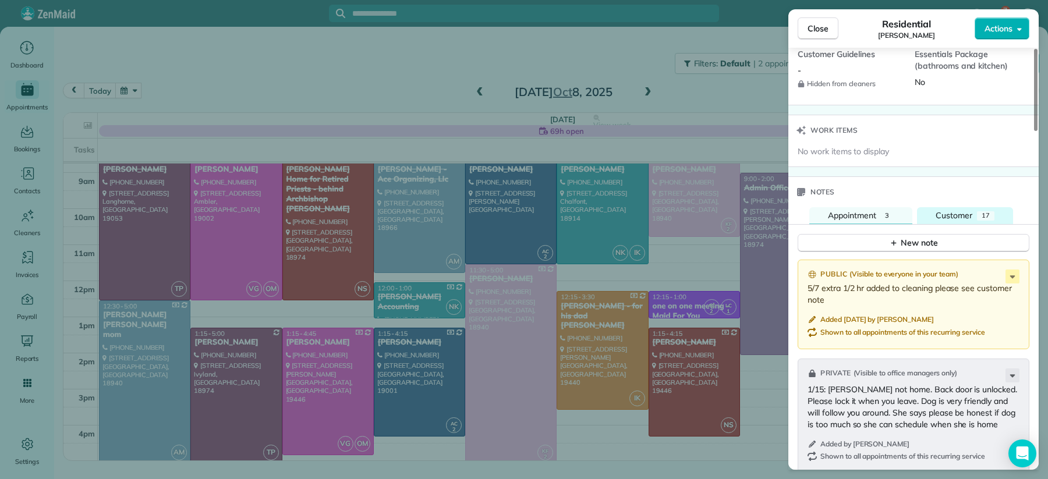
click at [967, 217] on span "Customer" at bounding box center [954, 215] width 37 height 10
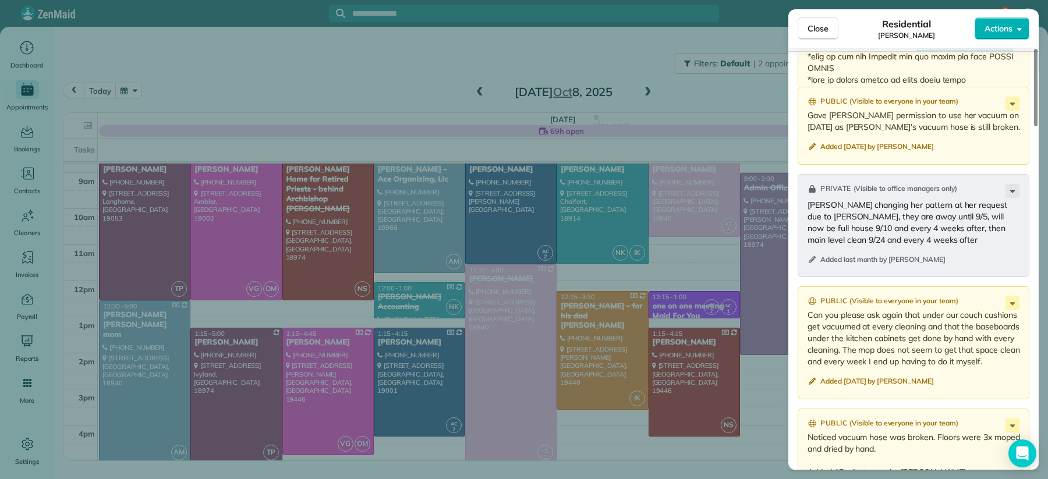
scroll to position [1628, 0]
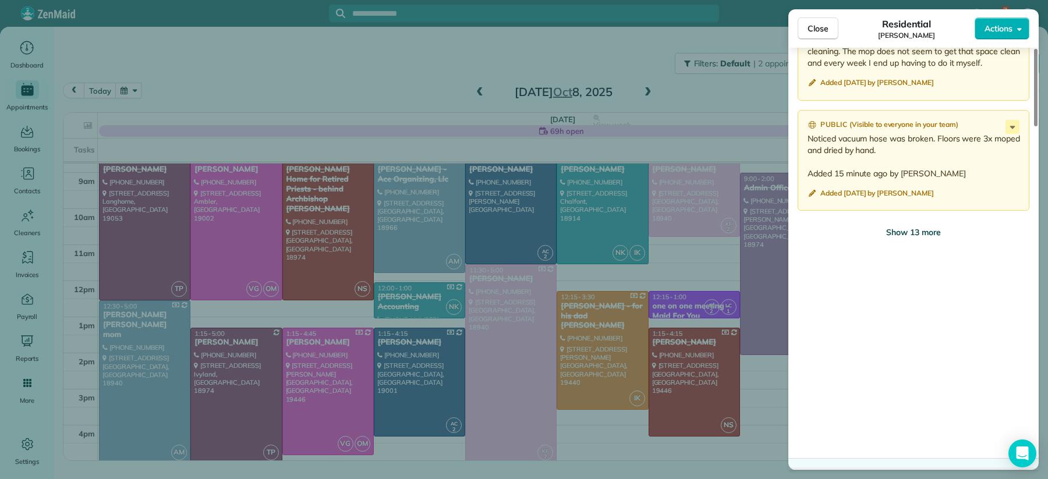
drag, startPoint x: 908, startPoint y: 243, endPoint x: 910, endPoint y: 258, distance: 15.3
click at [908, 238] on span "Show 13 more" at bounding box center [913, 233] width 55 height 12
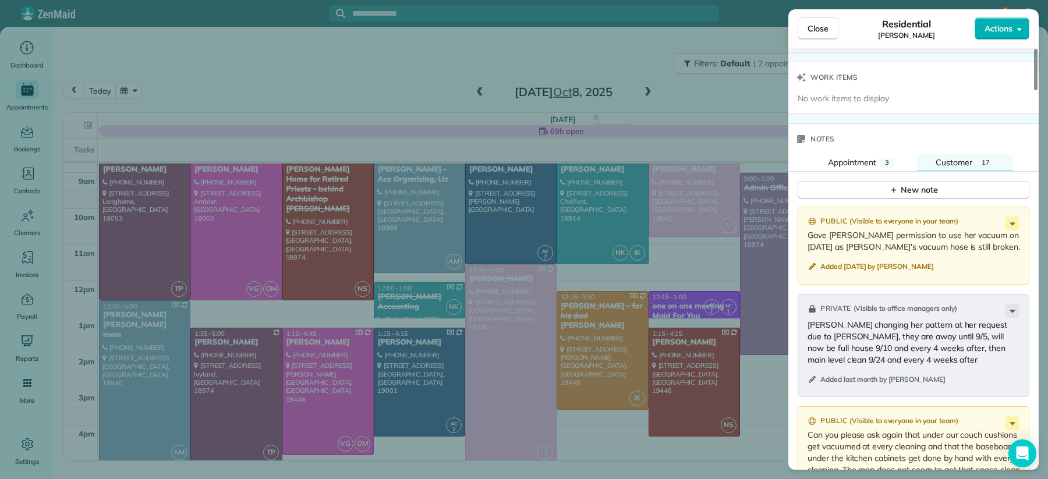
scroll to position [1067, 0]
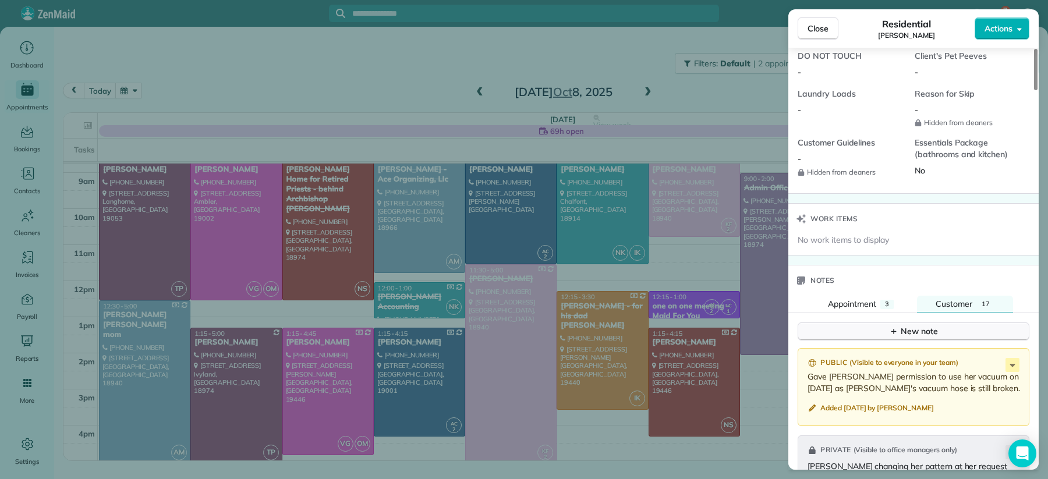
click at [917, 338] on div "New note" at bounding box center [913, 332] width 49 height 12
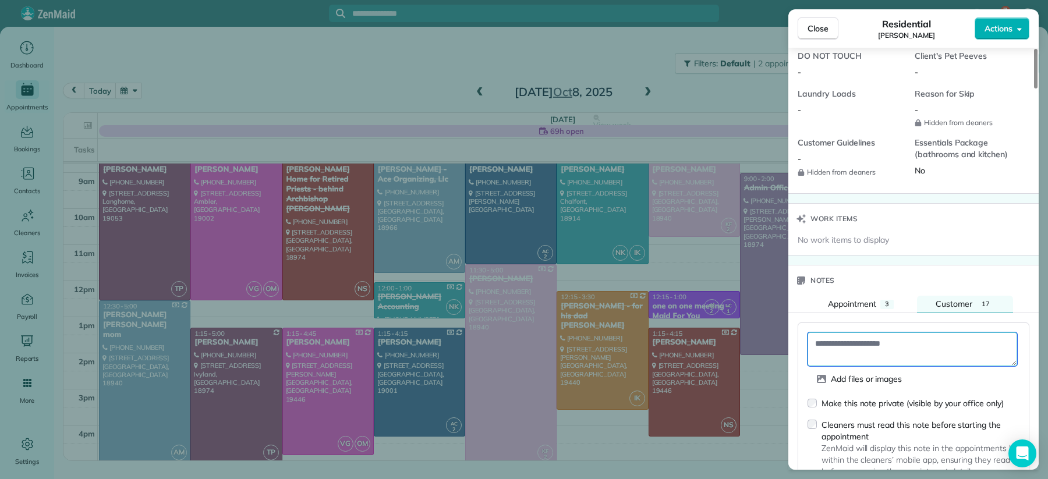
click at [839, 346] on textarea at bounding box center [913, 349] width 210 height 34
paste textarea "**********"
click at [815, 351] on textarea "**********" at bounding box center [913, 349] width 210 height 34
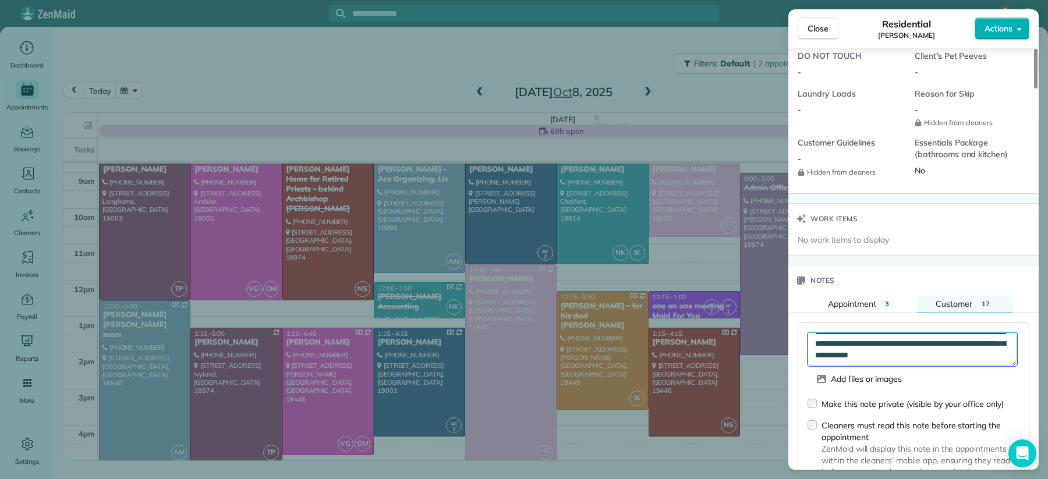
drag, startPoint x: 993, startPoint y: 360, endPoint x: 1018, endPoint y: 367, distance: 26.0
click at [997, 362] on textarea "**********" at bounding box center [913, 349] width 210 height 34
type textarea "**********"
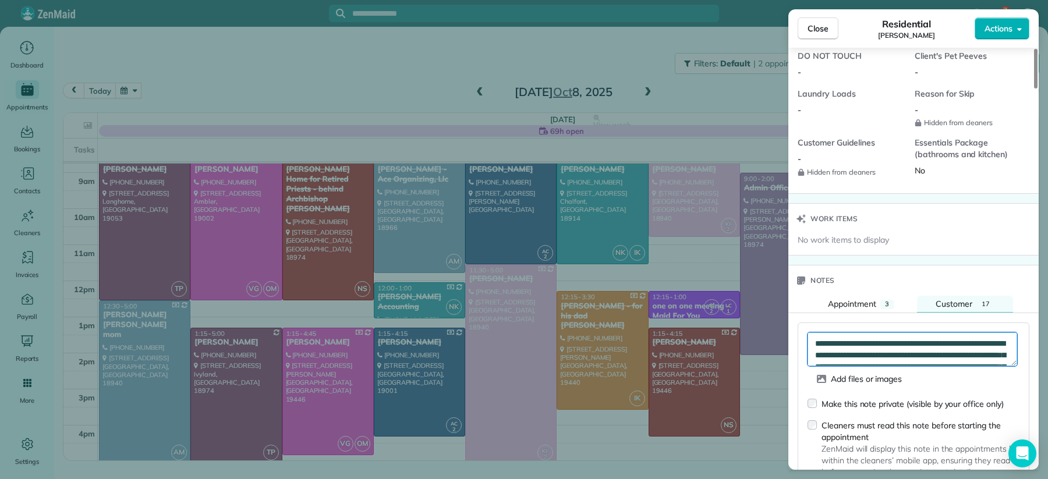
drag, startPoint x: 999, startPoint y: 343, endPoint x: 769, endPoint y: 338, distance: 229.5
click at [769, 337] on div "Close Residential [PERSON_NAME] Actions Status Completed [PERSON_NAME] · Open p…" at bounding box center [524, 239] width 1048 height 479
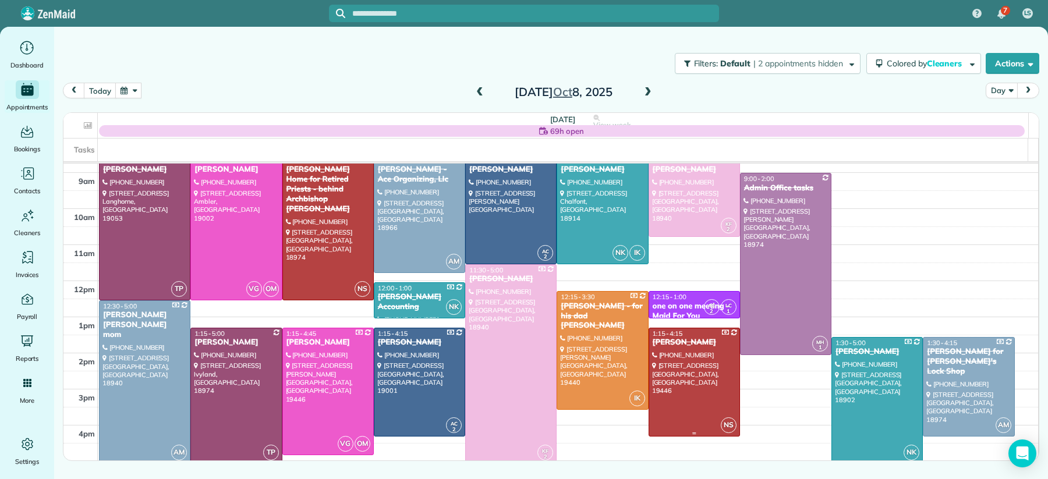
click at [673, 342] on div "[PERSON_NAME]" at bounding box center [694, 343] width 84 height 10
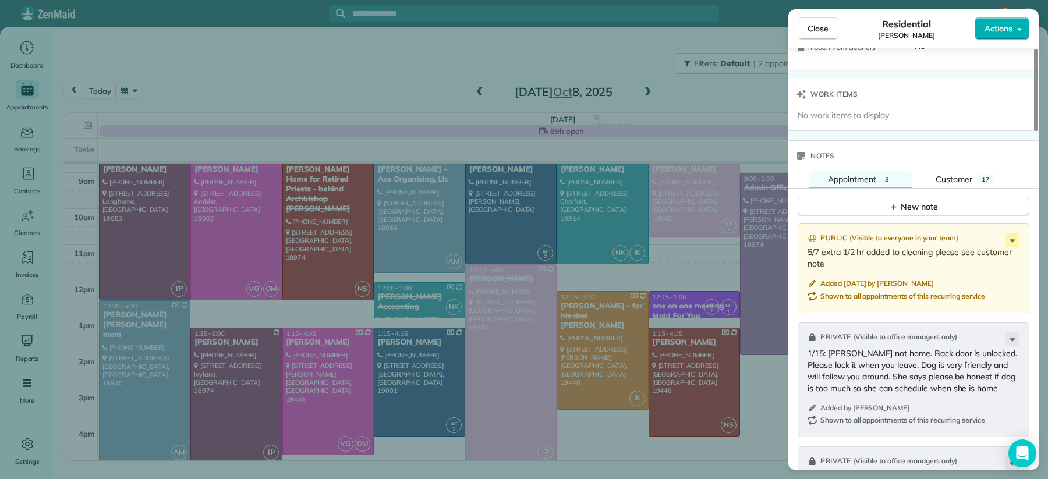
scroll to position [1210, 0]
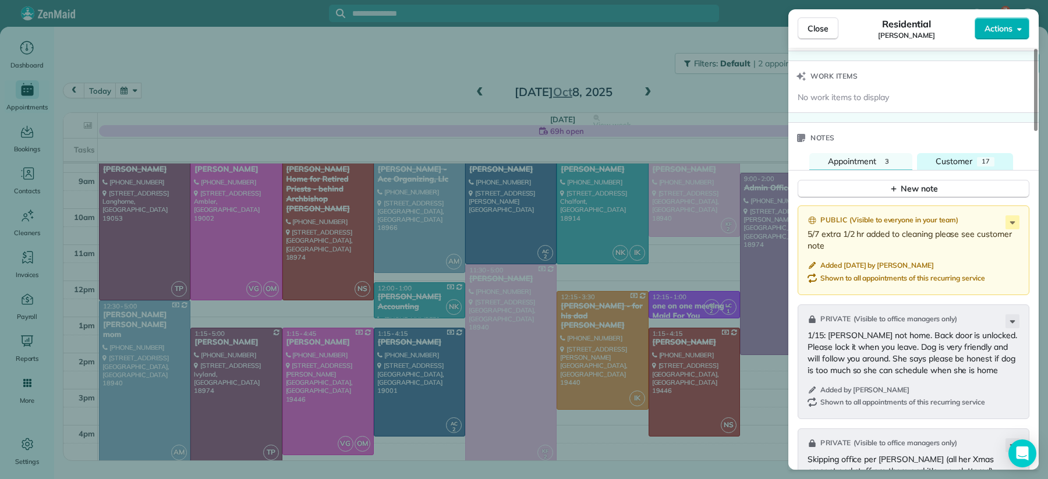
click at [944, 166] on span "Customer" at bounding box center [954, 161] width 37 height 10
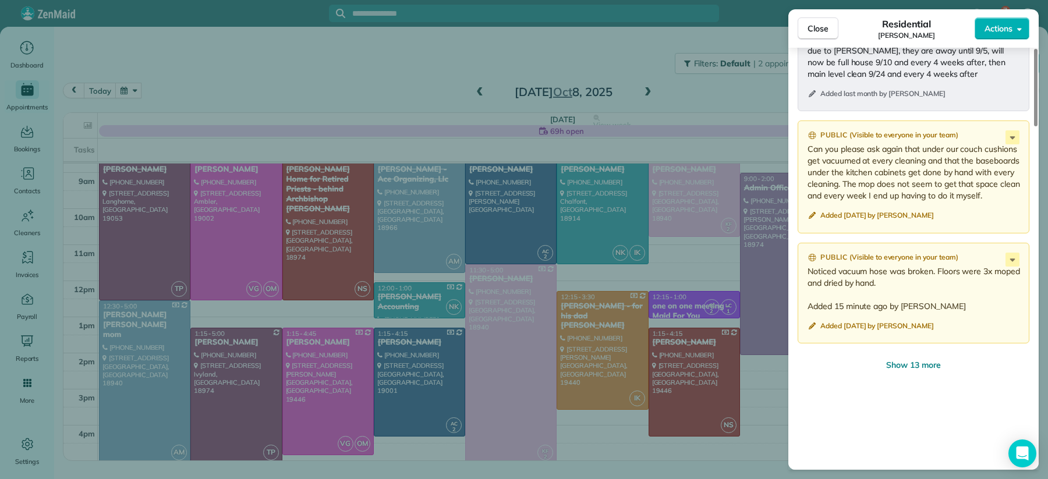
scroll to position [1502, 0]
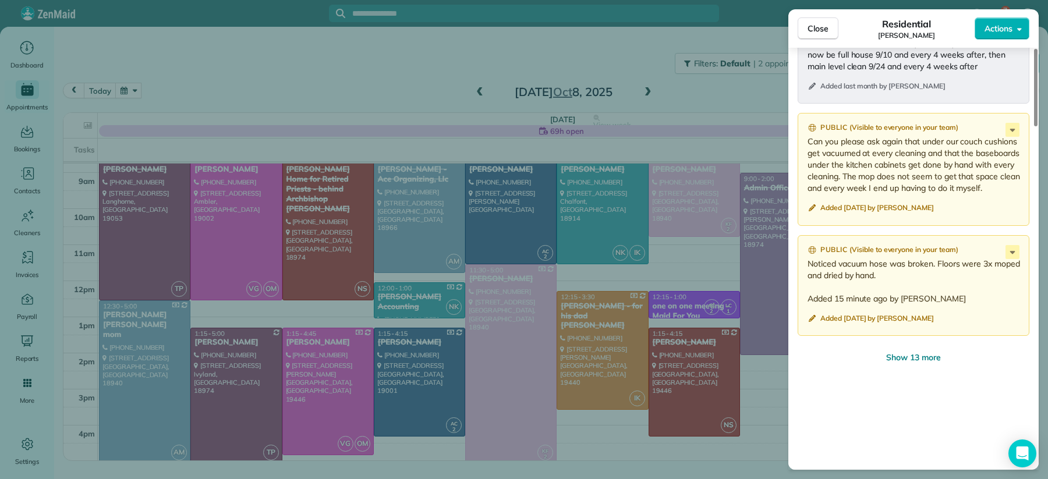
click at [906, 363] on span "Show 13 more" at bounding box center [913, 358] width 55 height 12
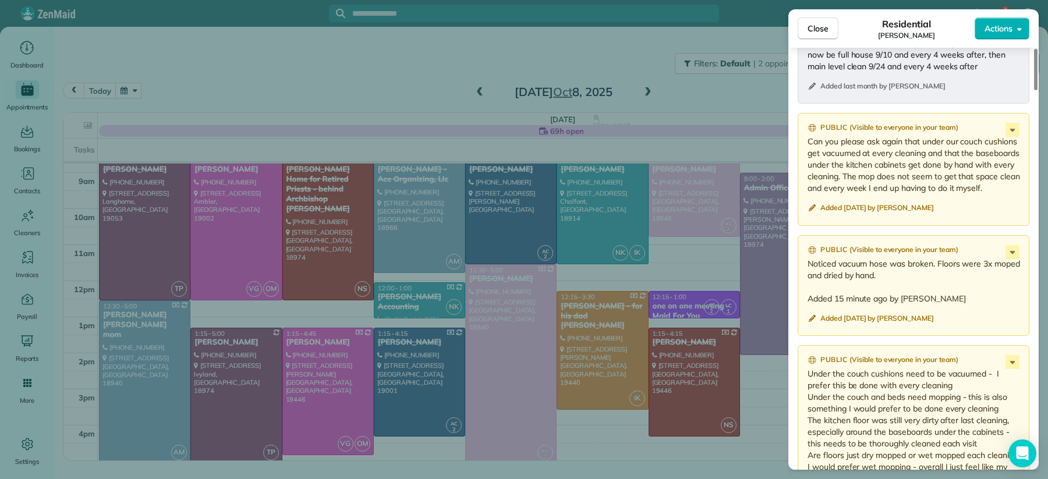
scroll to position [1246, 0]
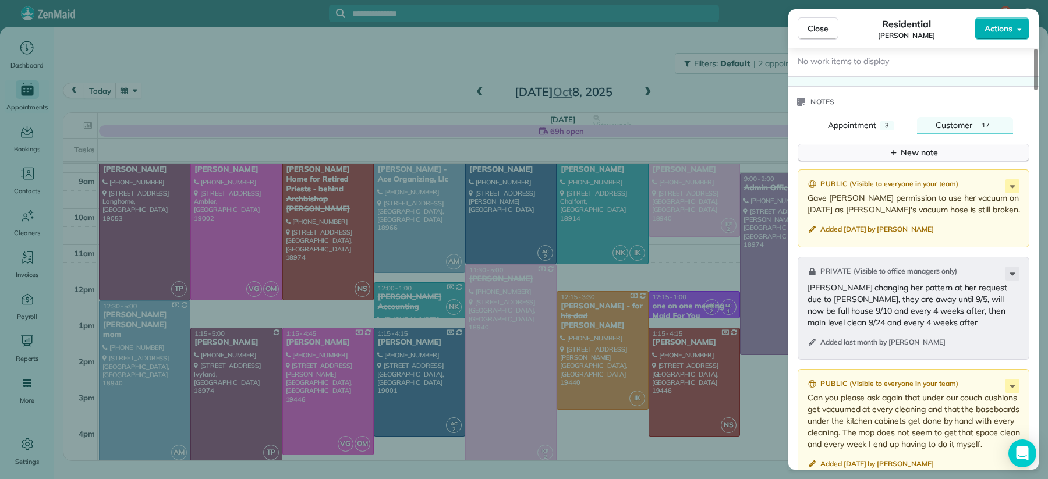
click at [881, 162] on button "New note" at bounding box center [914, 153] width 232 height 18
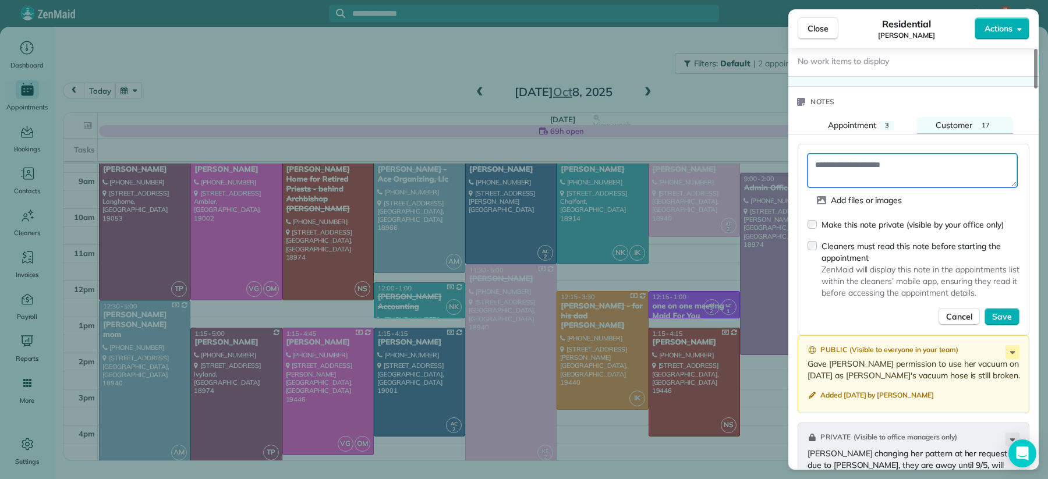
click at [879, 174] on textarea at bounding box center [913, 171] width 210 height 34
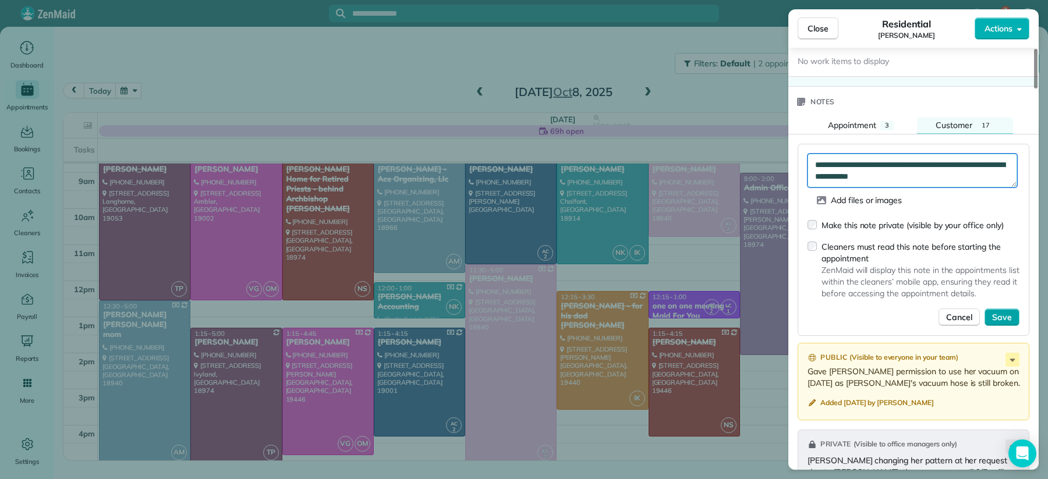
type textarea "**********"
click at [1003, 319] on span "Save" at bounding box center [1002, 318] width 20 height 12
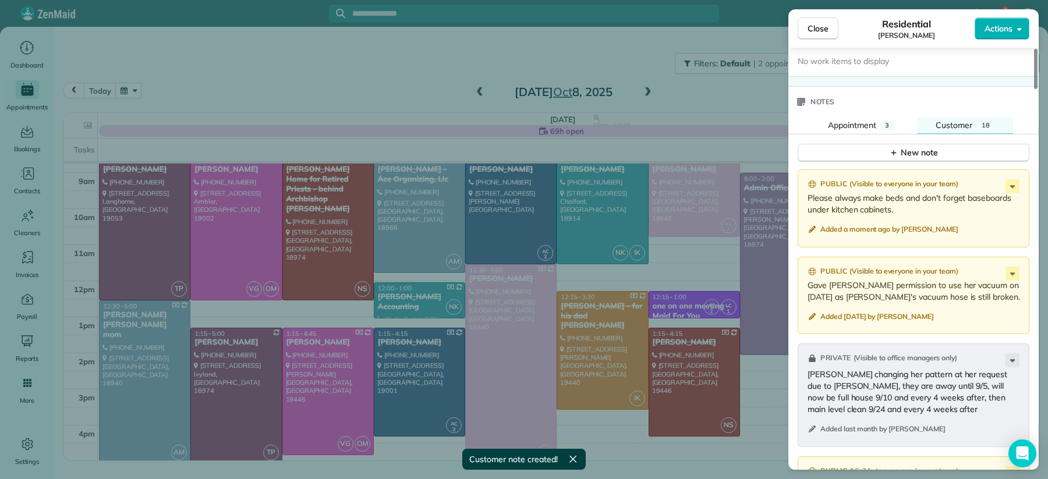
scroll to position [1243, 0]
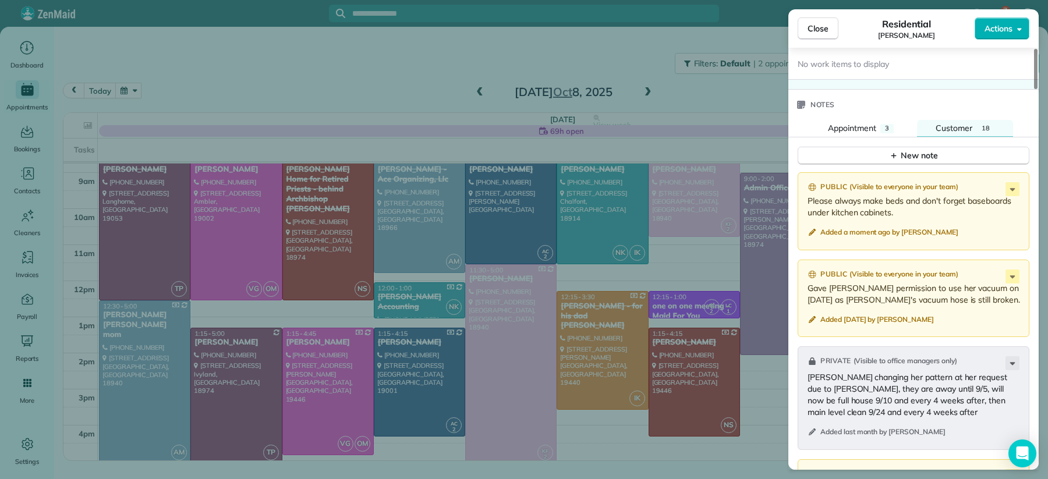
click at [805, 28] on button "Close" at bounding box center [818, 28] width 41 height 22
